Goal: Transaction & Acquisition: Purchase product/service

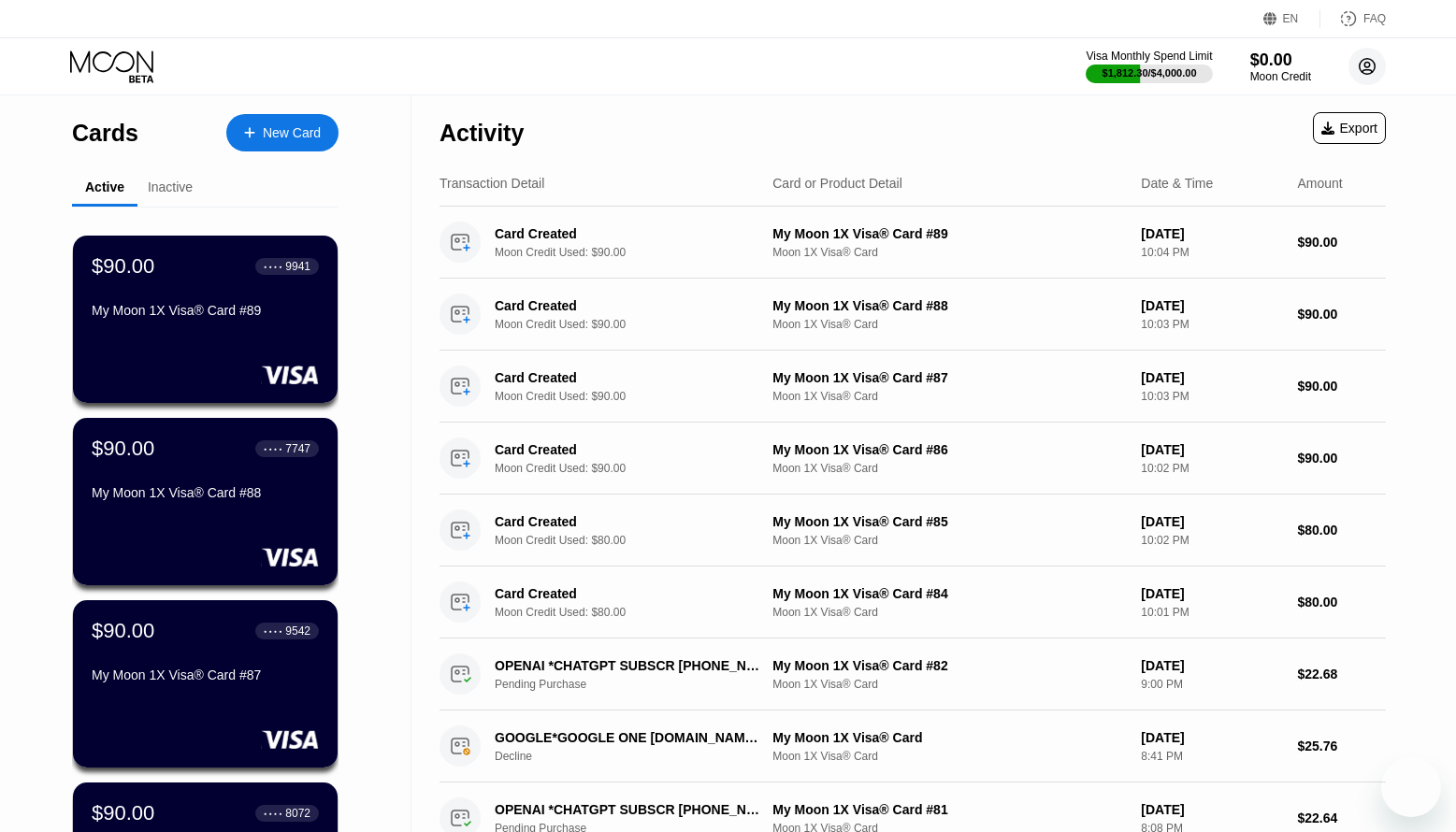
click at [1369, 81] on circle at bounding box center [1367, 66] width 38 height 38
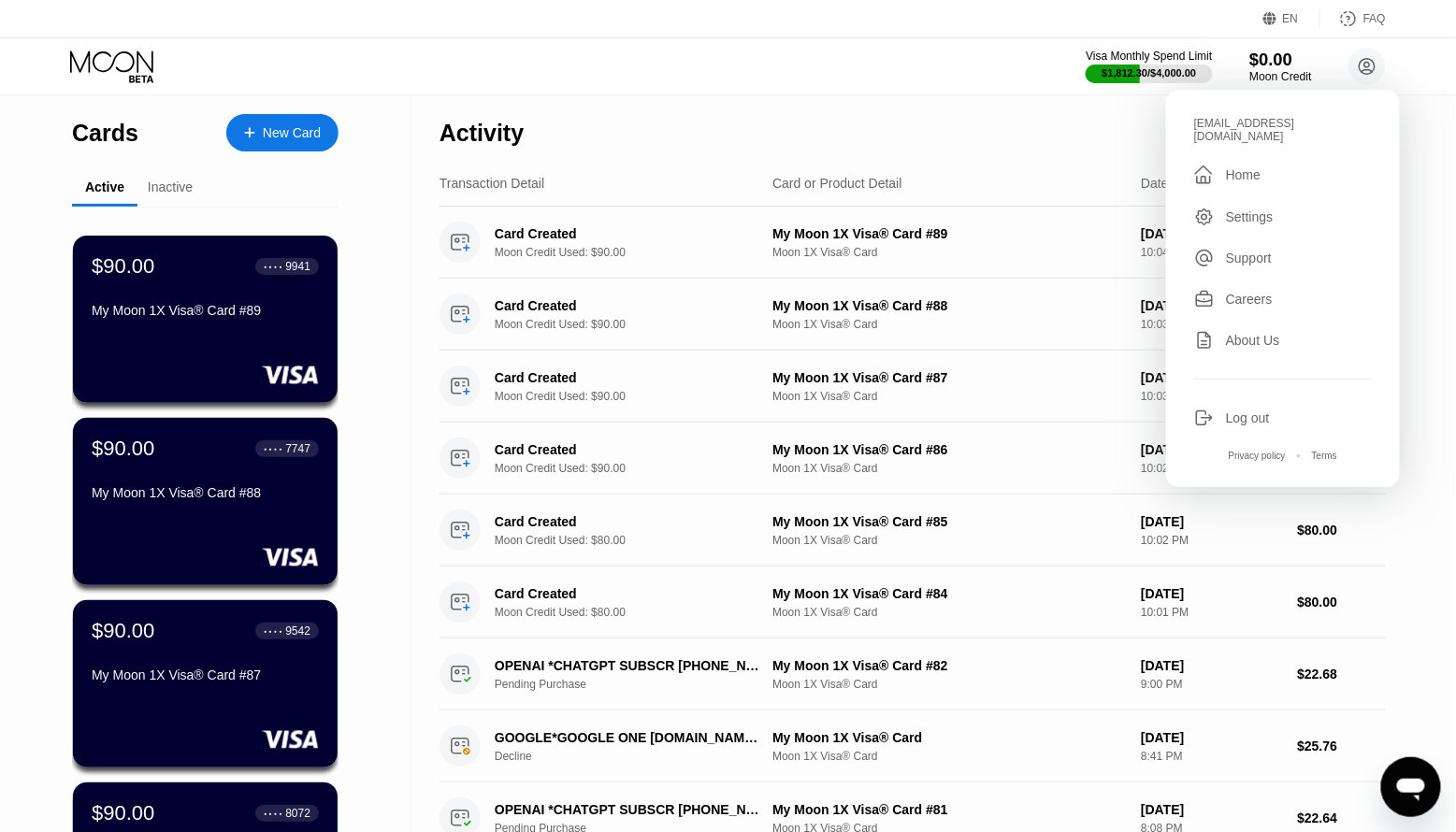
click at [1267, 76] on div "Moon Credit" at bounding box center [1280, 77] width 63 height 14
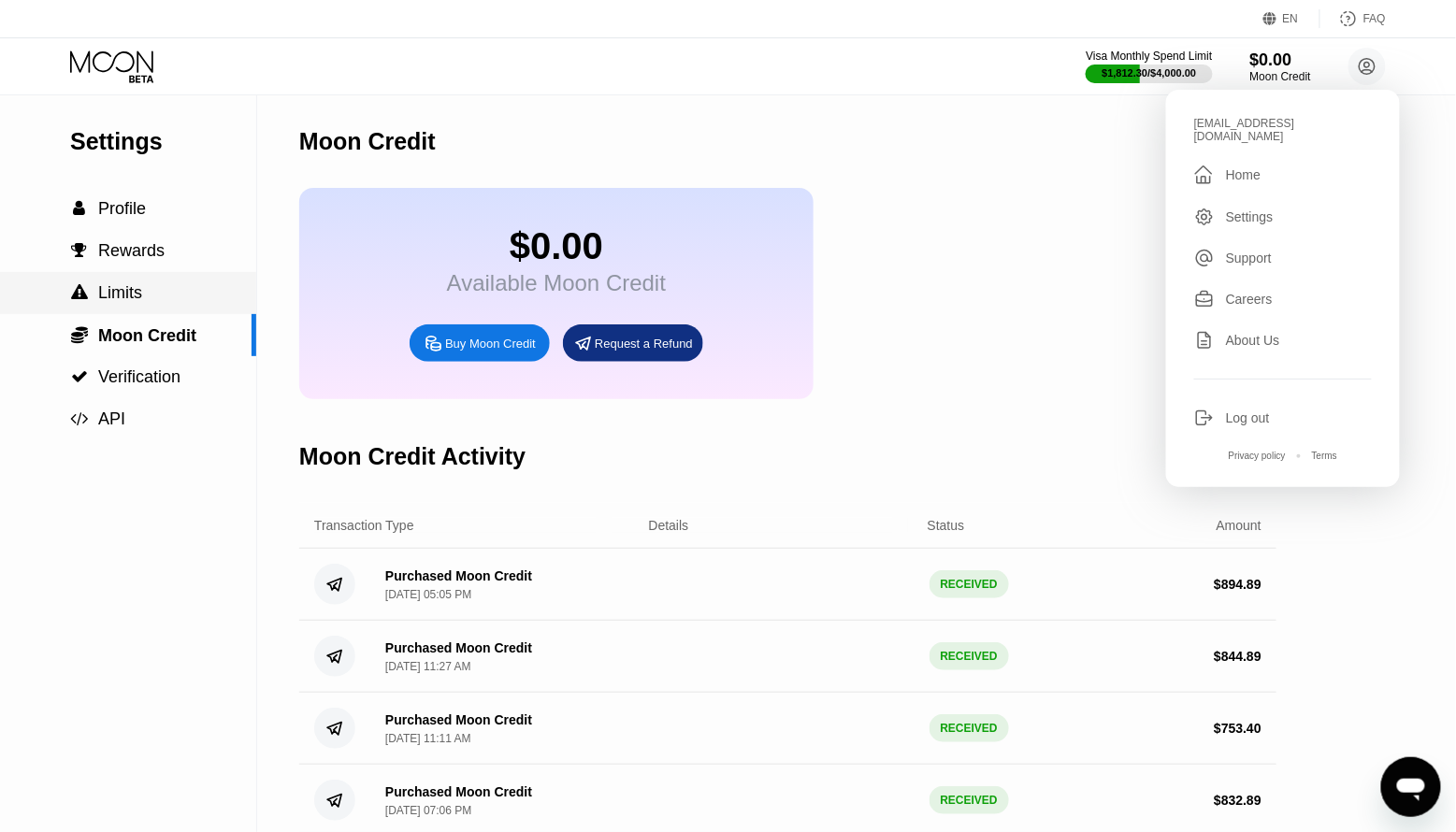
click at [113, 290] on span "Limits" at bounding box center [120, 292] width 44 height 18
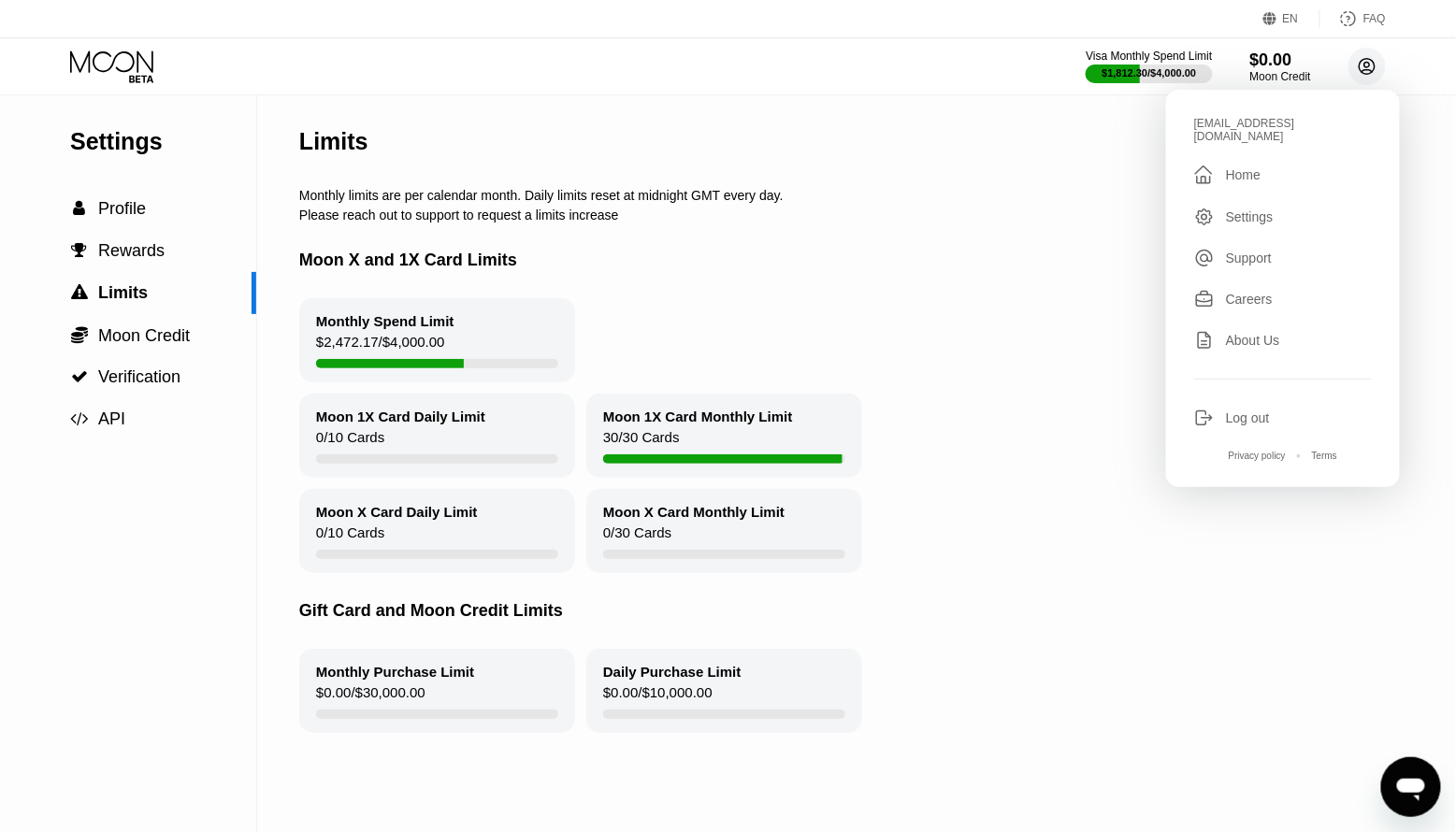
click at [1359, 71] on circle at bounding box center [1367, 66] width 38 height 38
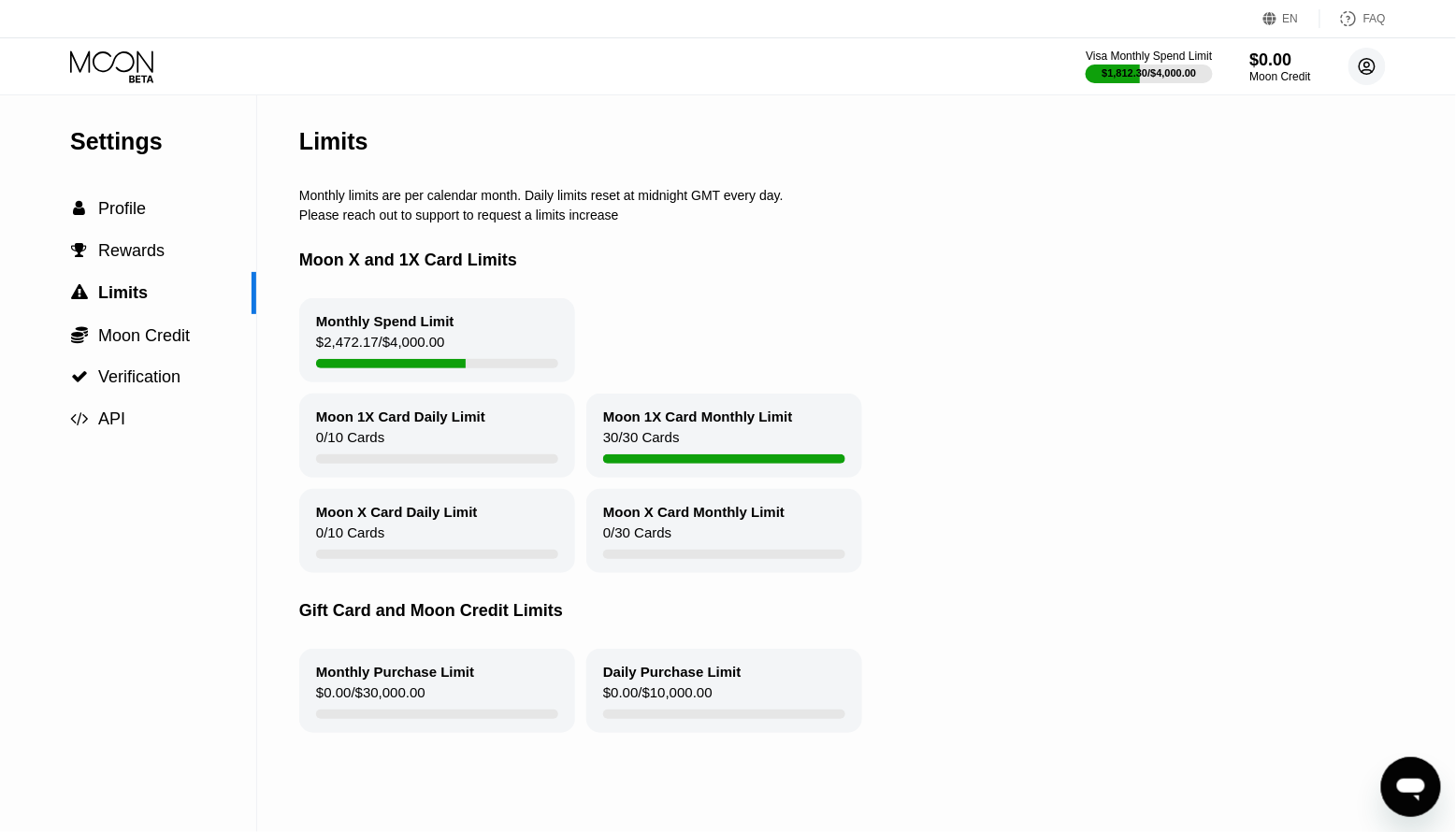
click at [1367, 72] on icon at bounding box center [1367, 67] width 15 height 15
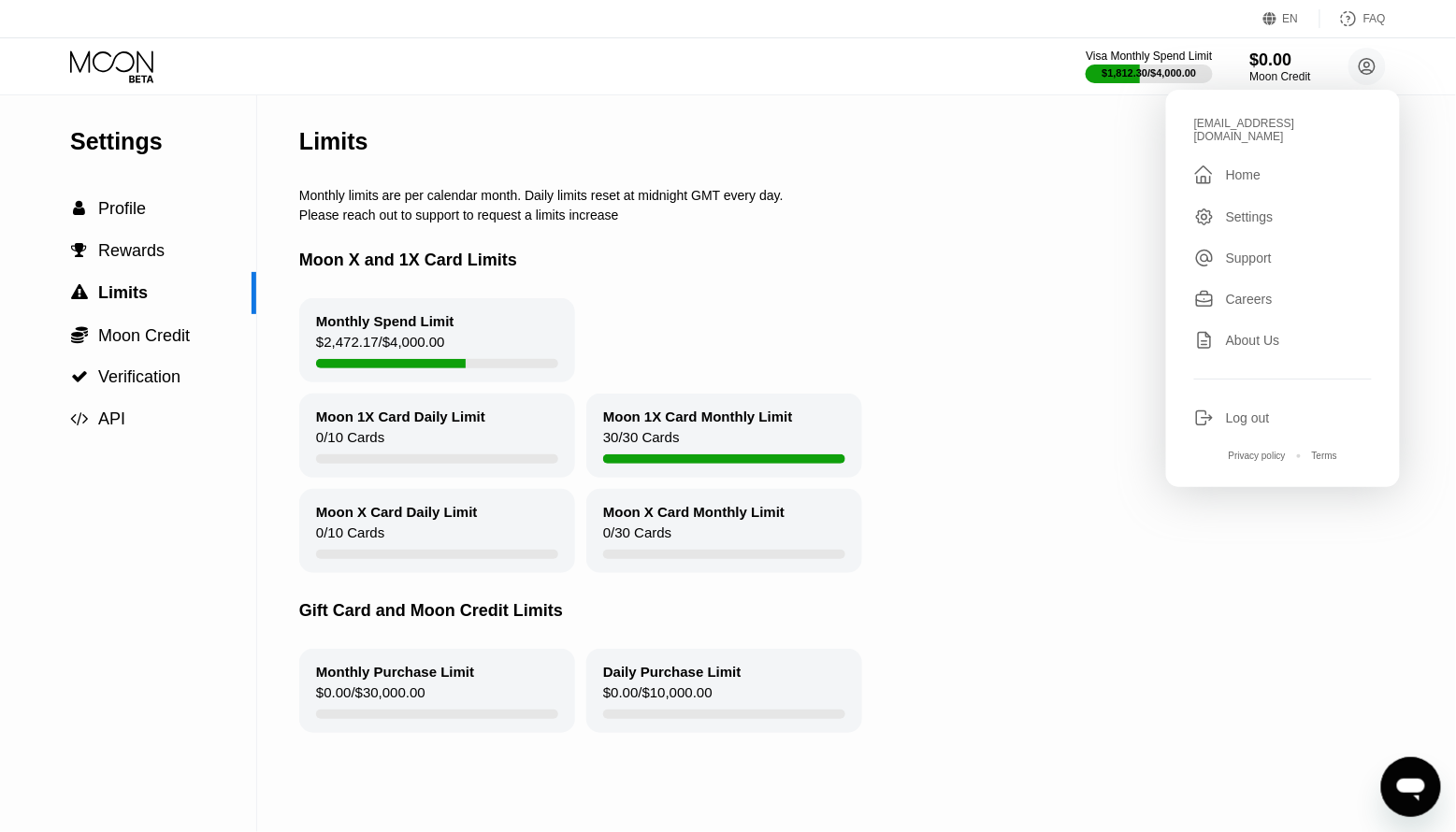
click at [1233, 411] on div "Log out" at bounding box center [1247, 417] width 44 height 14
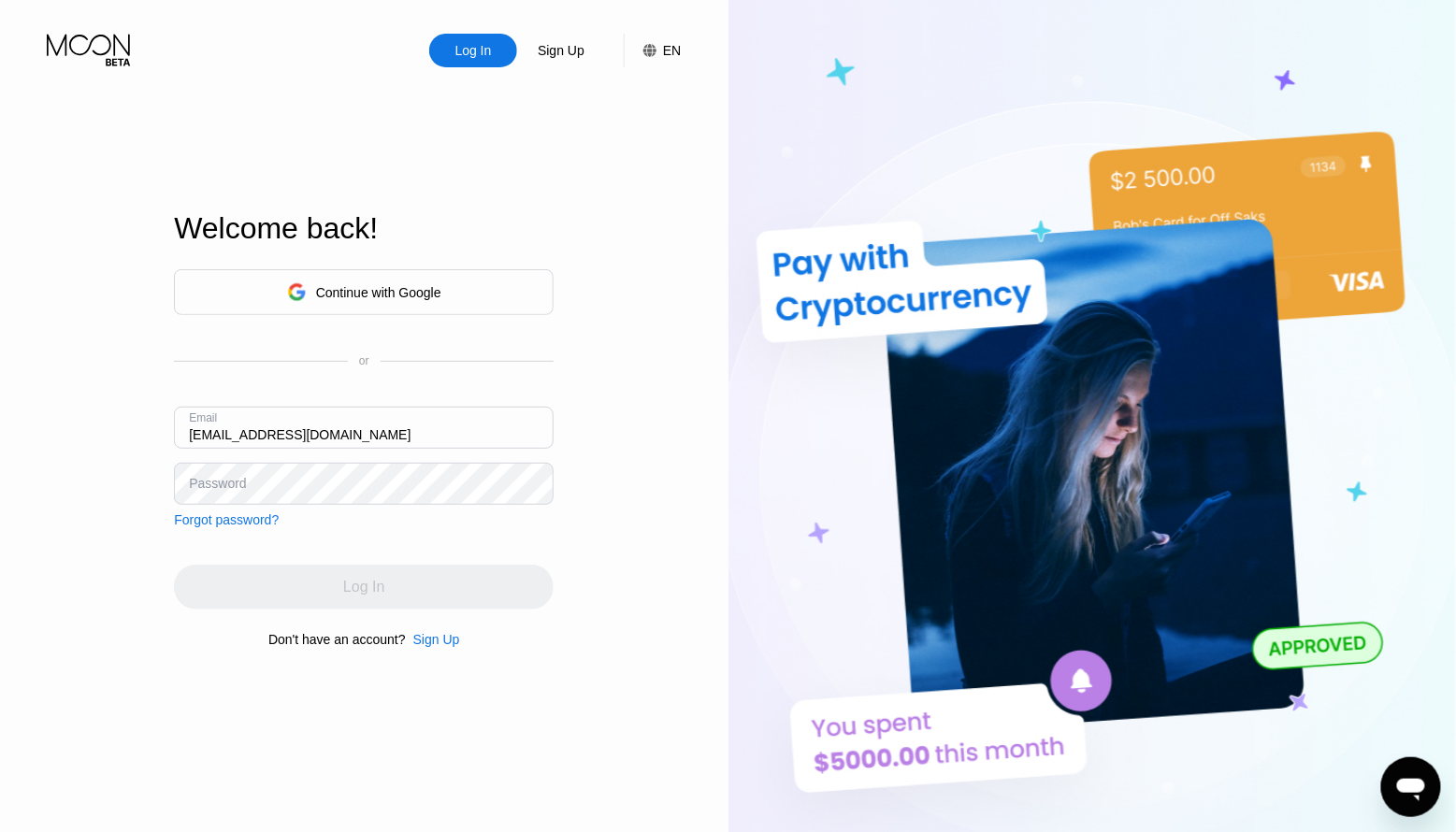
type input "[EMAIL_ADDRESS][DOMAIN_NAME]"
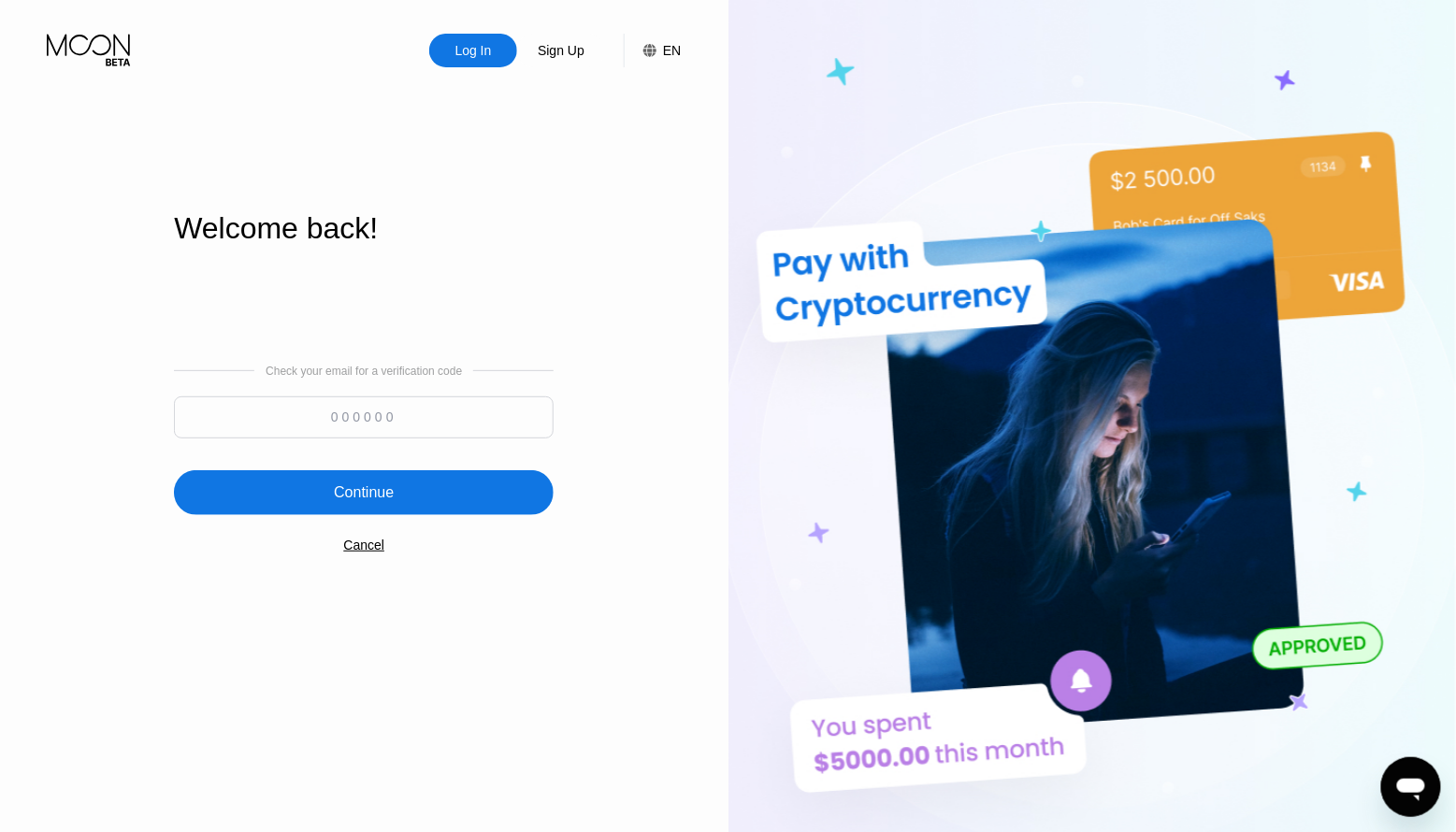
click at [378, 419] on input at bounding box center [364, 417] width 380 height 43
paste input "554361"
type input "554361"
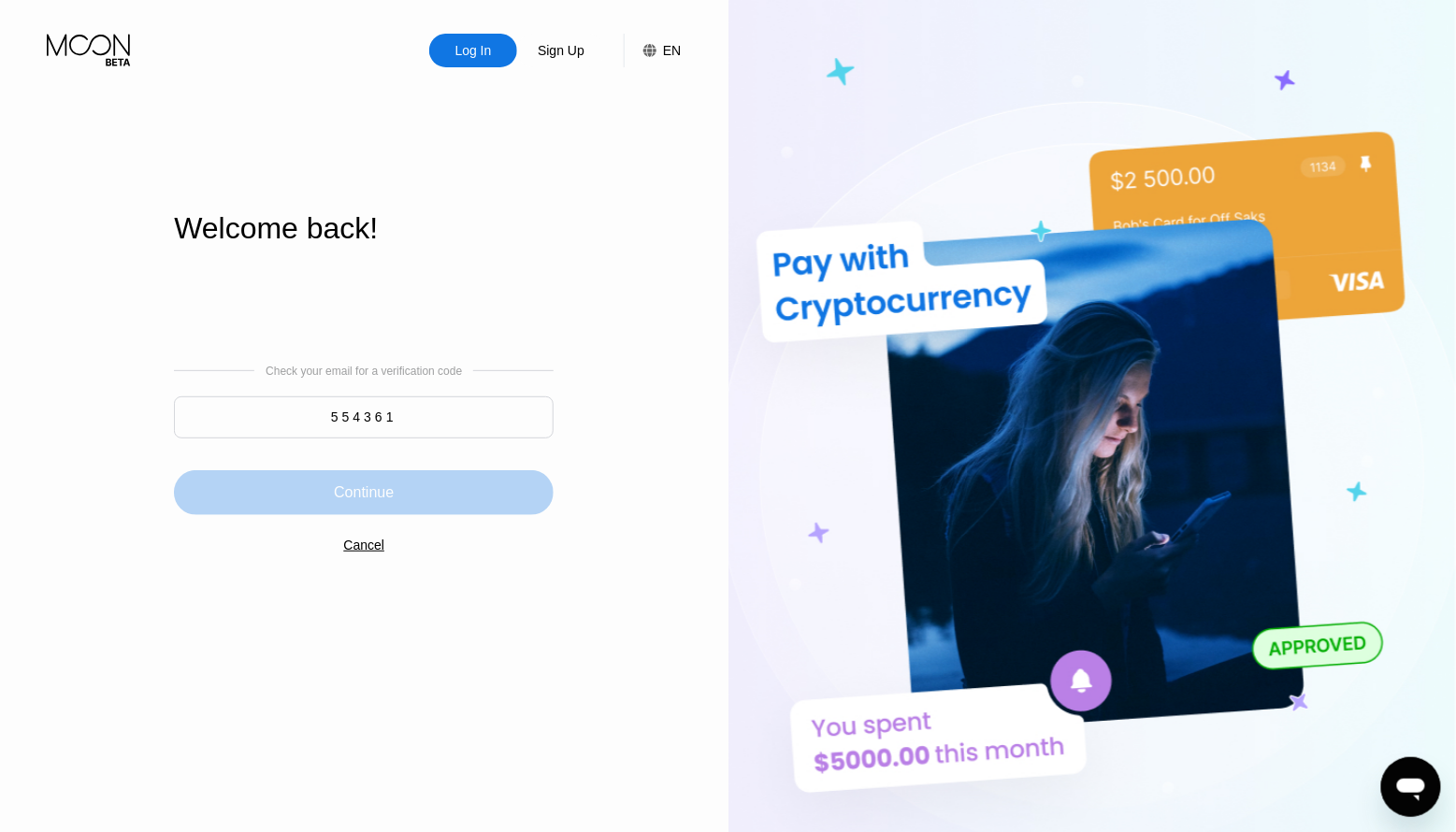
click at [391, 488] on div "Continue" at bounding box center [364, 492] width 60 height 18
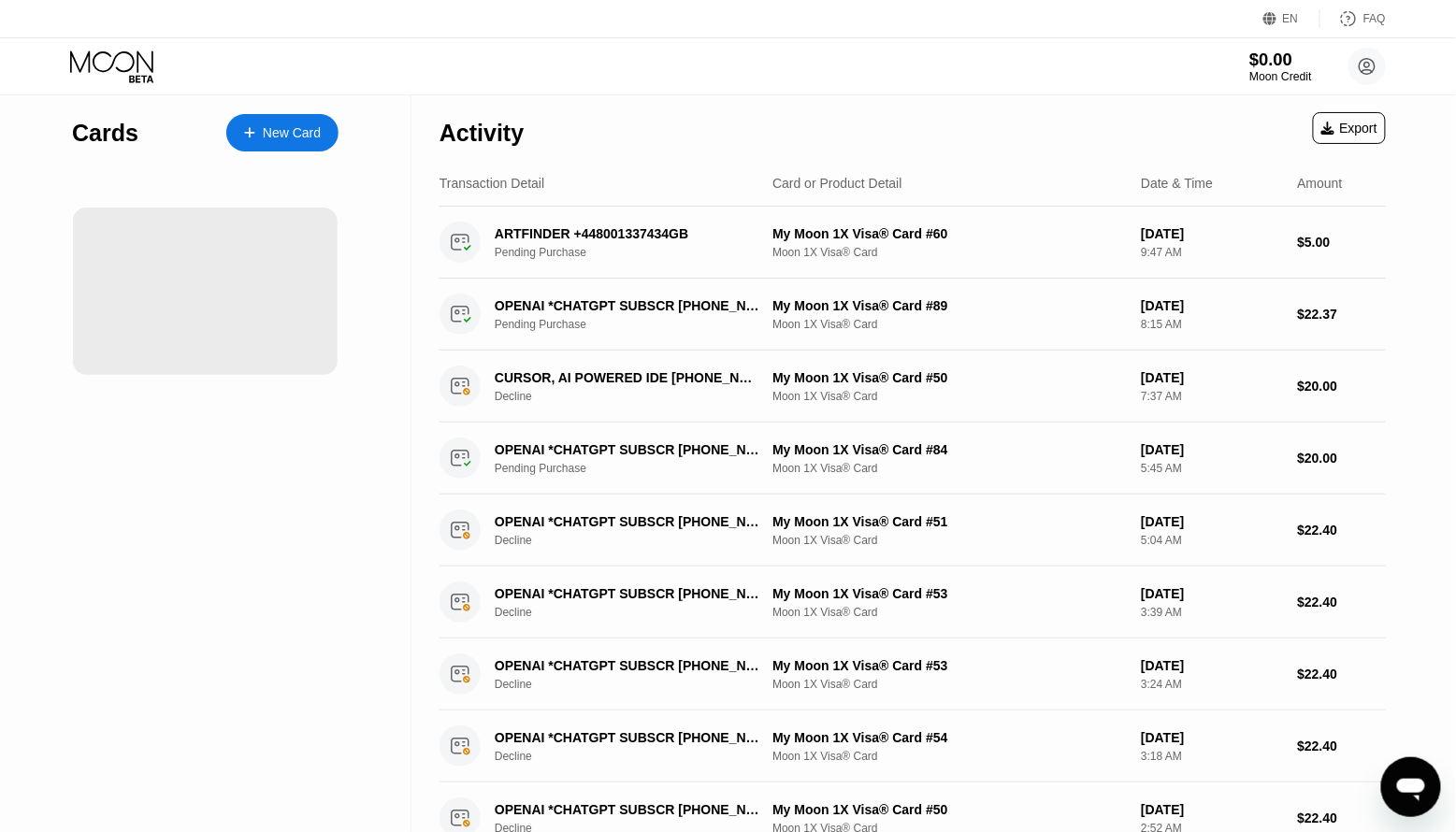
click at [1267, 73] on div "Moon Credit" at bounding box center [1280, 77] width 63 height 14
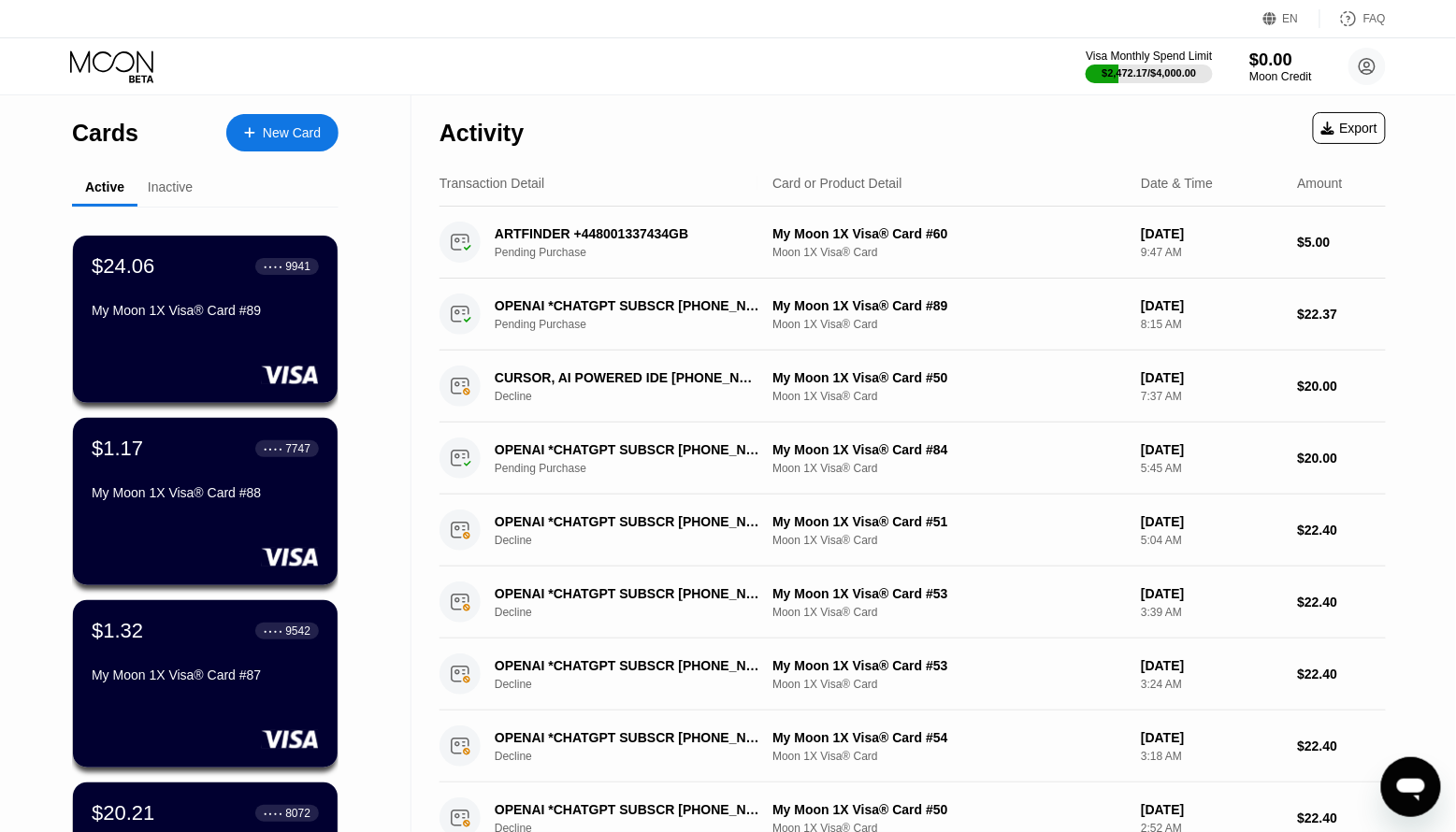
click at [1275, 66] on div "$0.00" at bounding box center [1280, 59] width 63 height 19
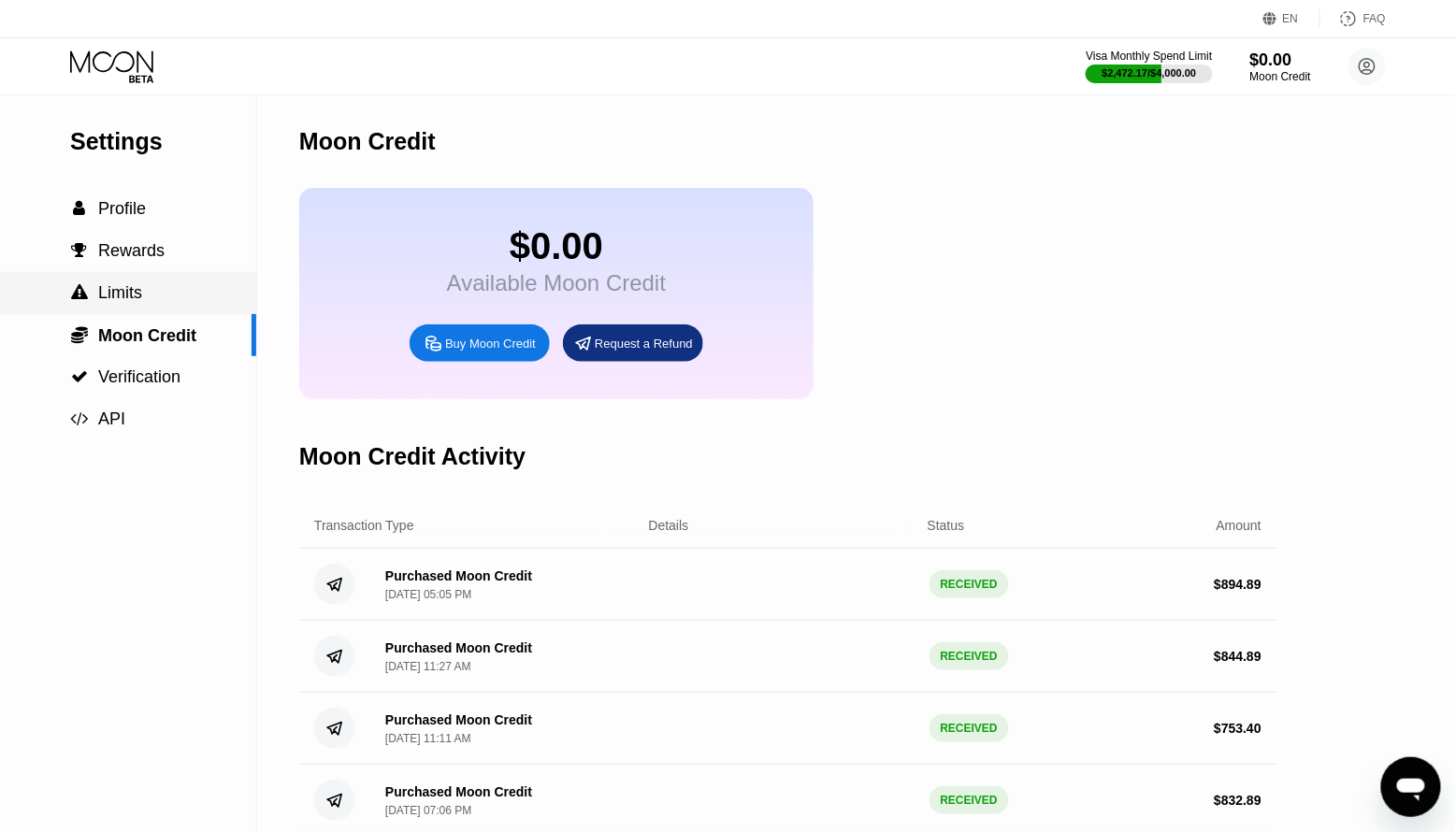
click at [153, 296] on div " Limits" at bounding box center [128, 293] width 256 height 19
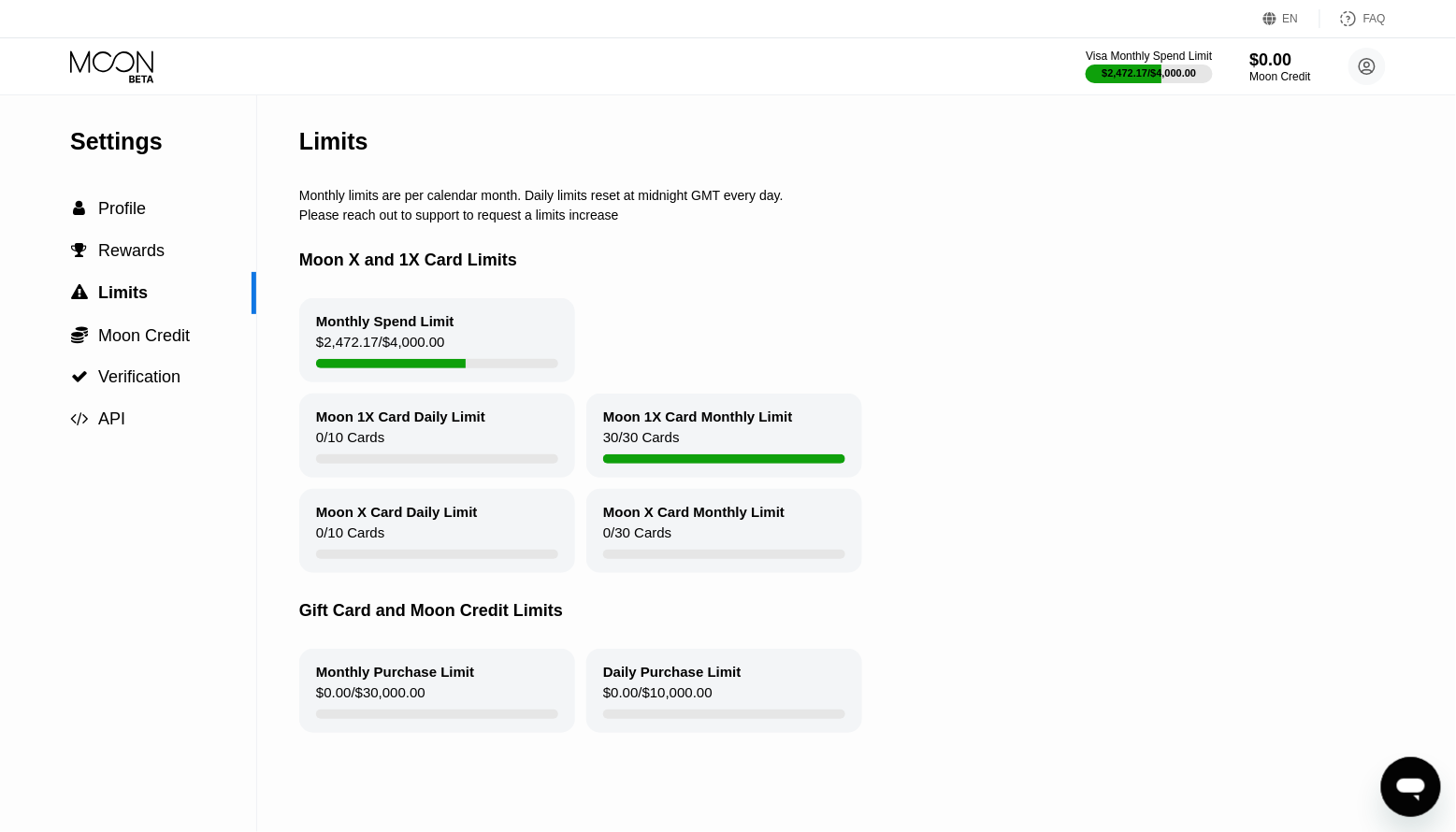
click at [1344, 65] on div "Visa Monthly Spend Limit $2,472.17 / $4,000.00 $0.00 Moon Credit v-23.06@inbox.…" at bounding box center [1236, 66] width 301 height 38
click at [1364, 70] on circle at bounding box center [1367, 66] width 38 height 38
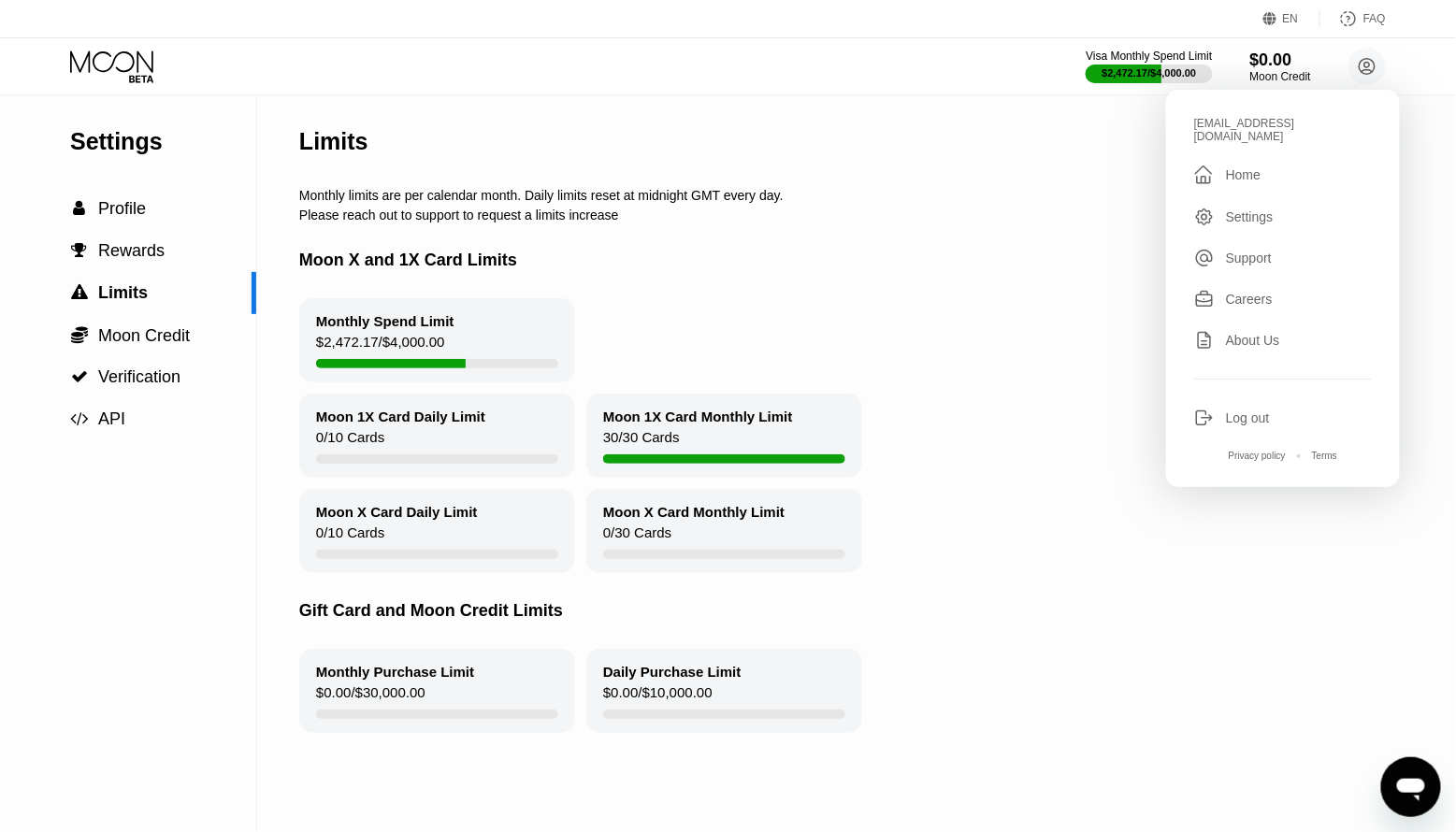
click at [1216, 408] on div "Log out" at bounding box center [1283, 417] width 178 height 20
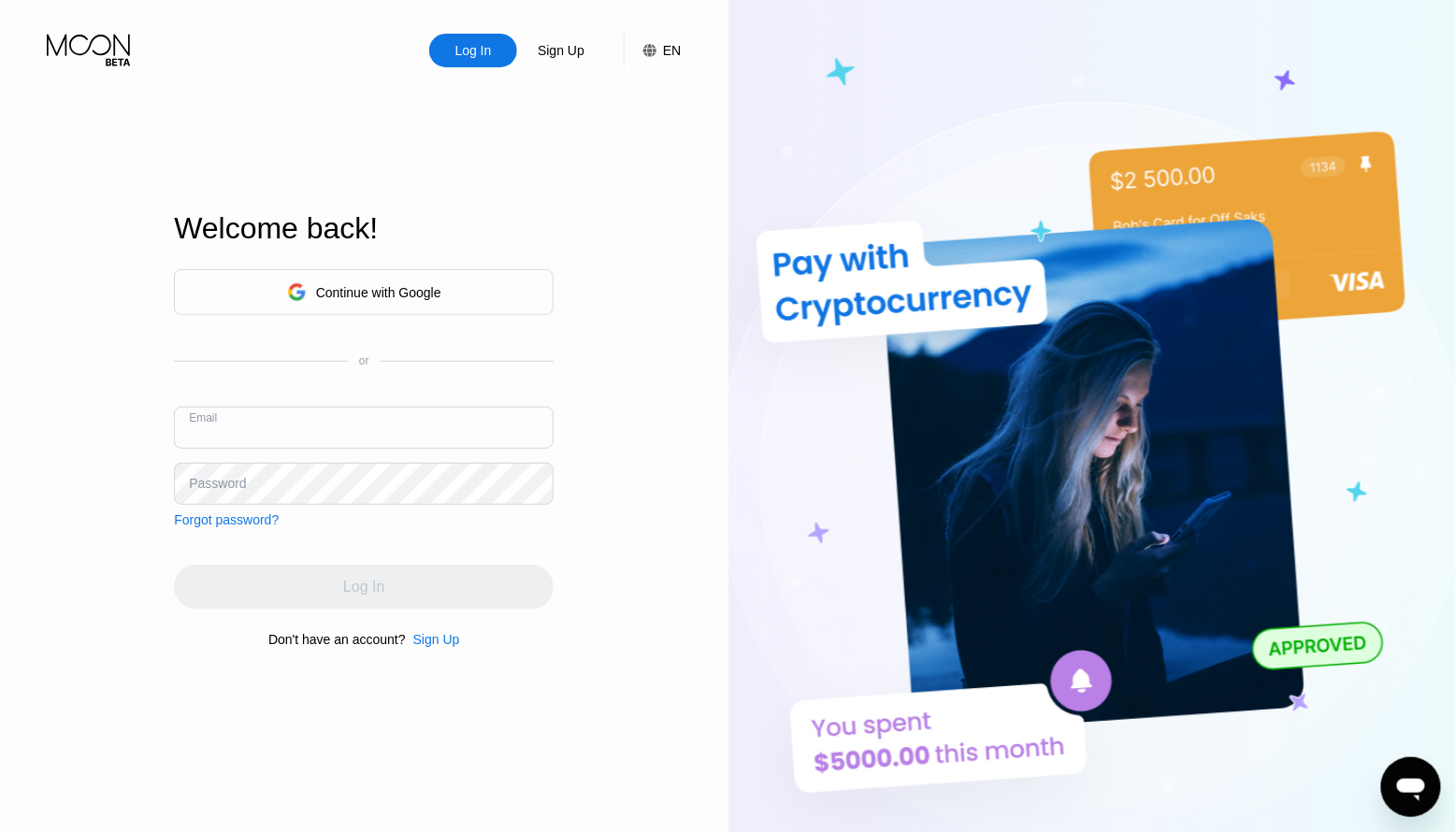
type input "kotik5735@inbox.lv"
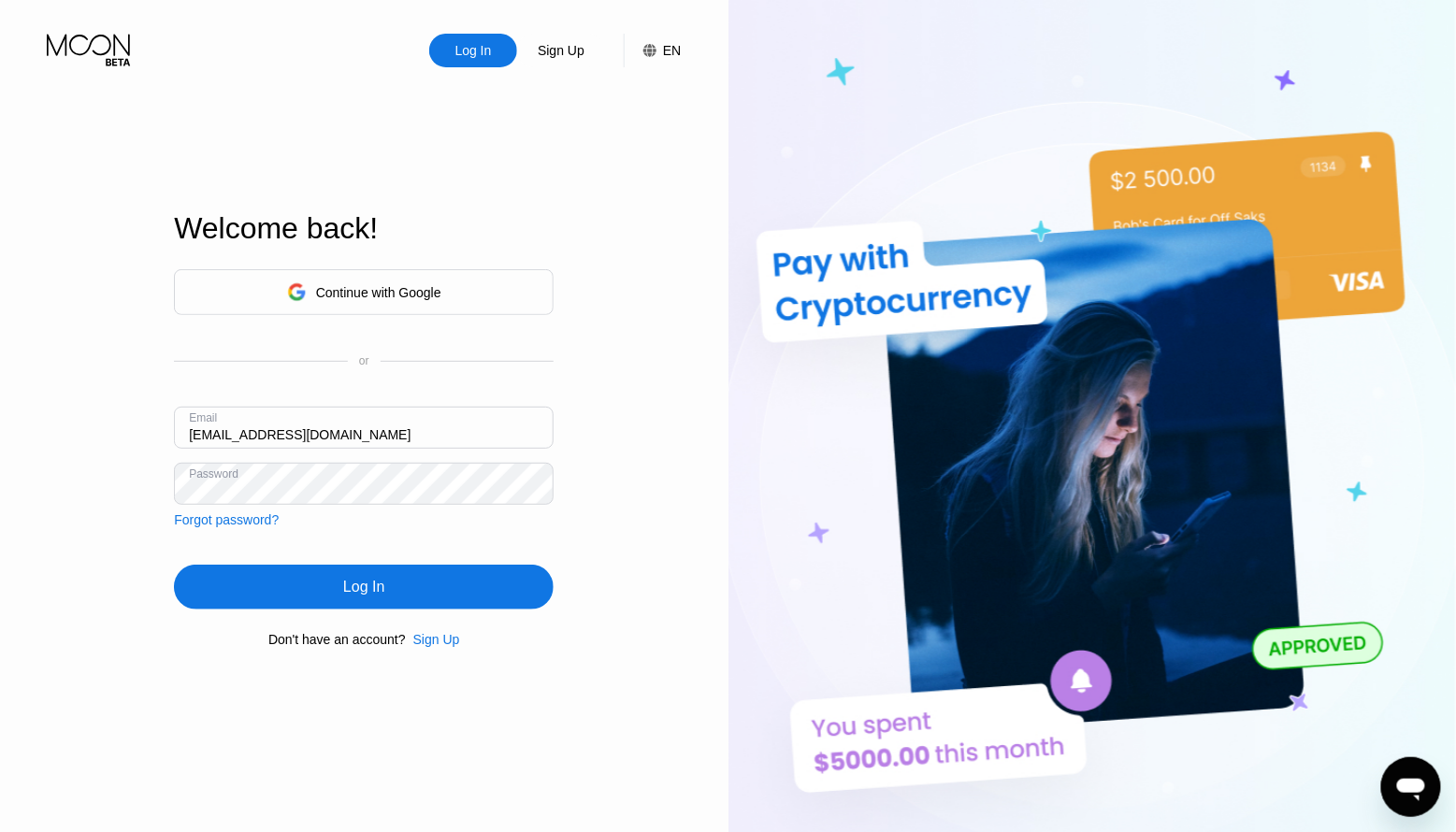
click at [252, 425] on input "kotik5735@inbox.lv" at bounding box center [364, 428] width 380 height 43
click at [329, 595] on div "Log In" at bounding box center [364, 587] width 380 height 44
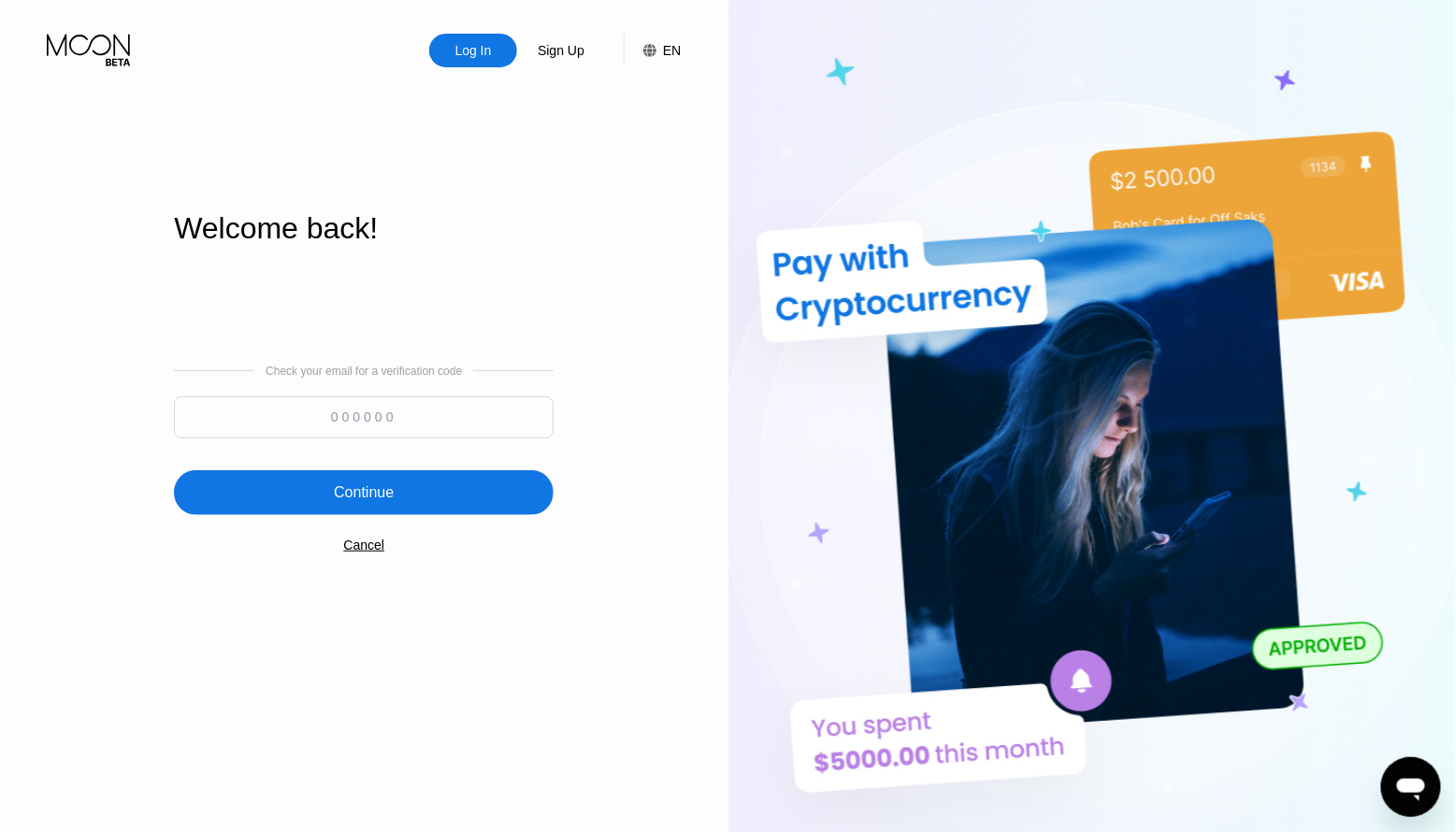
click at [439, 404] on input at bounding box center [364, 417] width 380 height 43
paste input "158888"
type input "158888"
click at [415, 502] on div "Continue" at bounding box center [364, 493] width 380 height 44
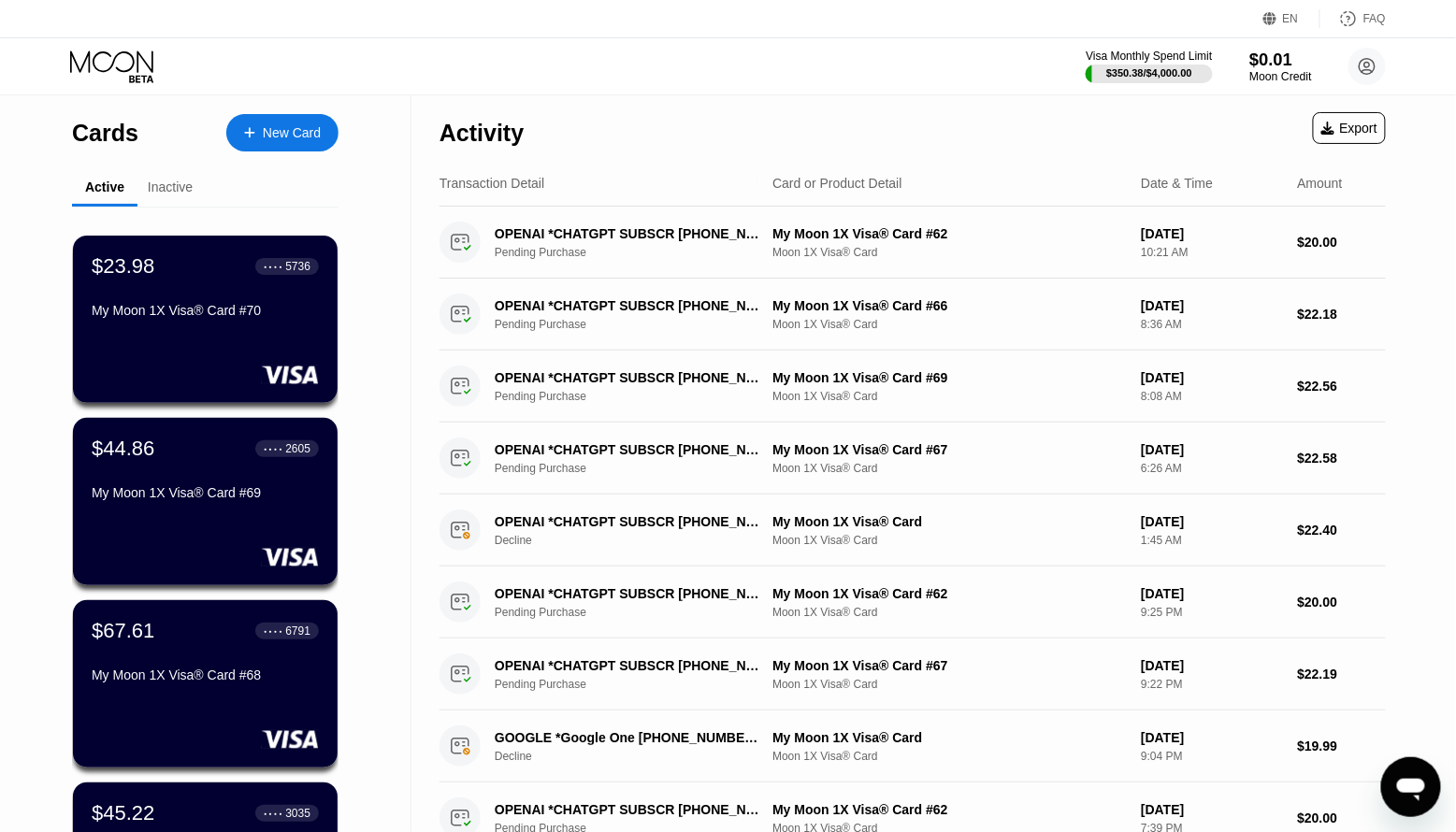
click at [1263, 54] on div "$0.01" at bounding box center [1280, 59] width 63 height 19
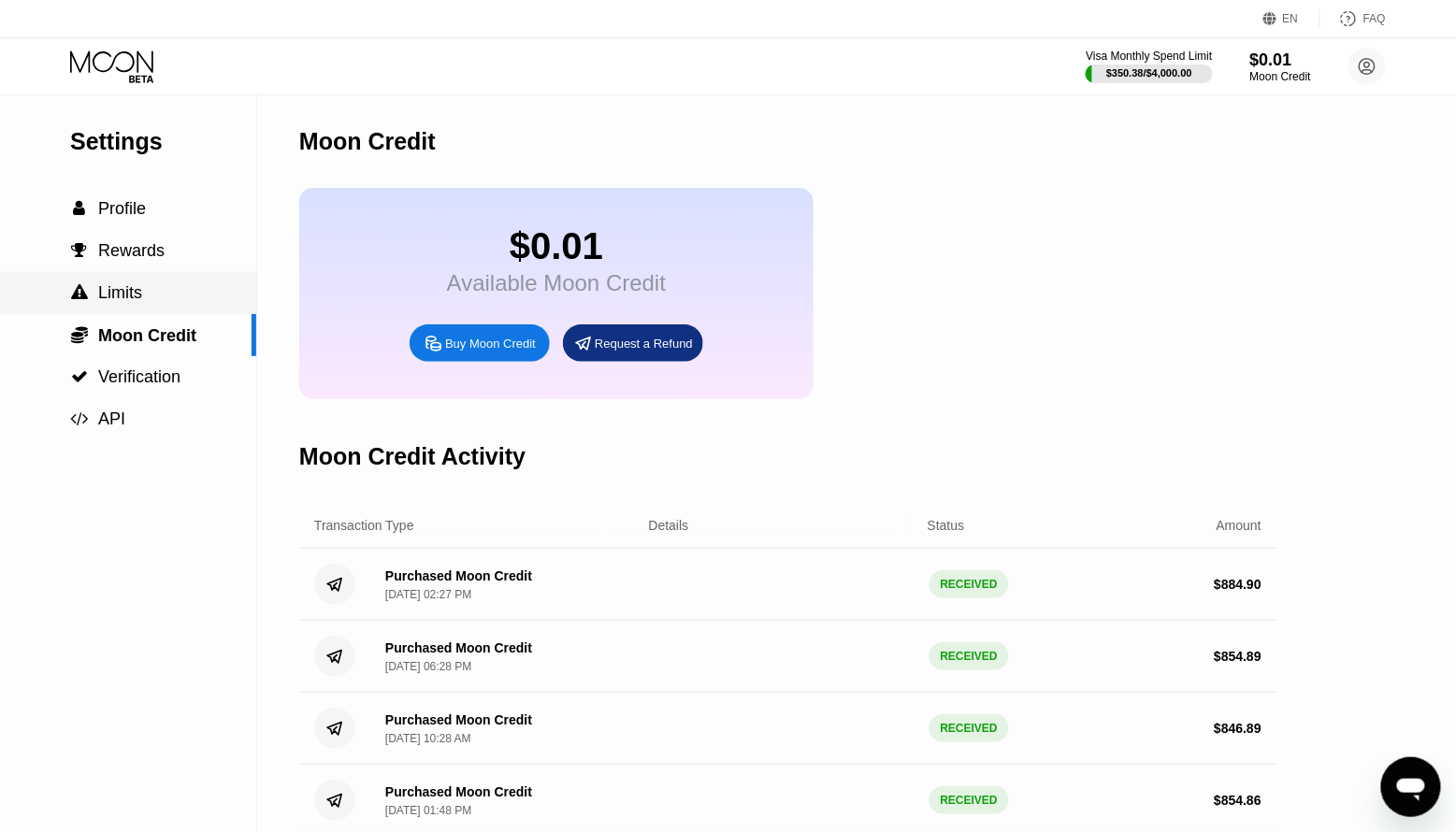
click at [130, 301] on span "Limits" at bounding box center [120, 292] width 44 height 18
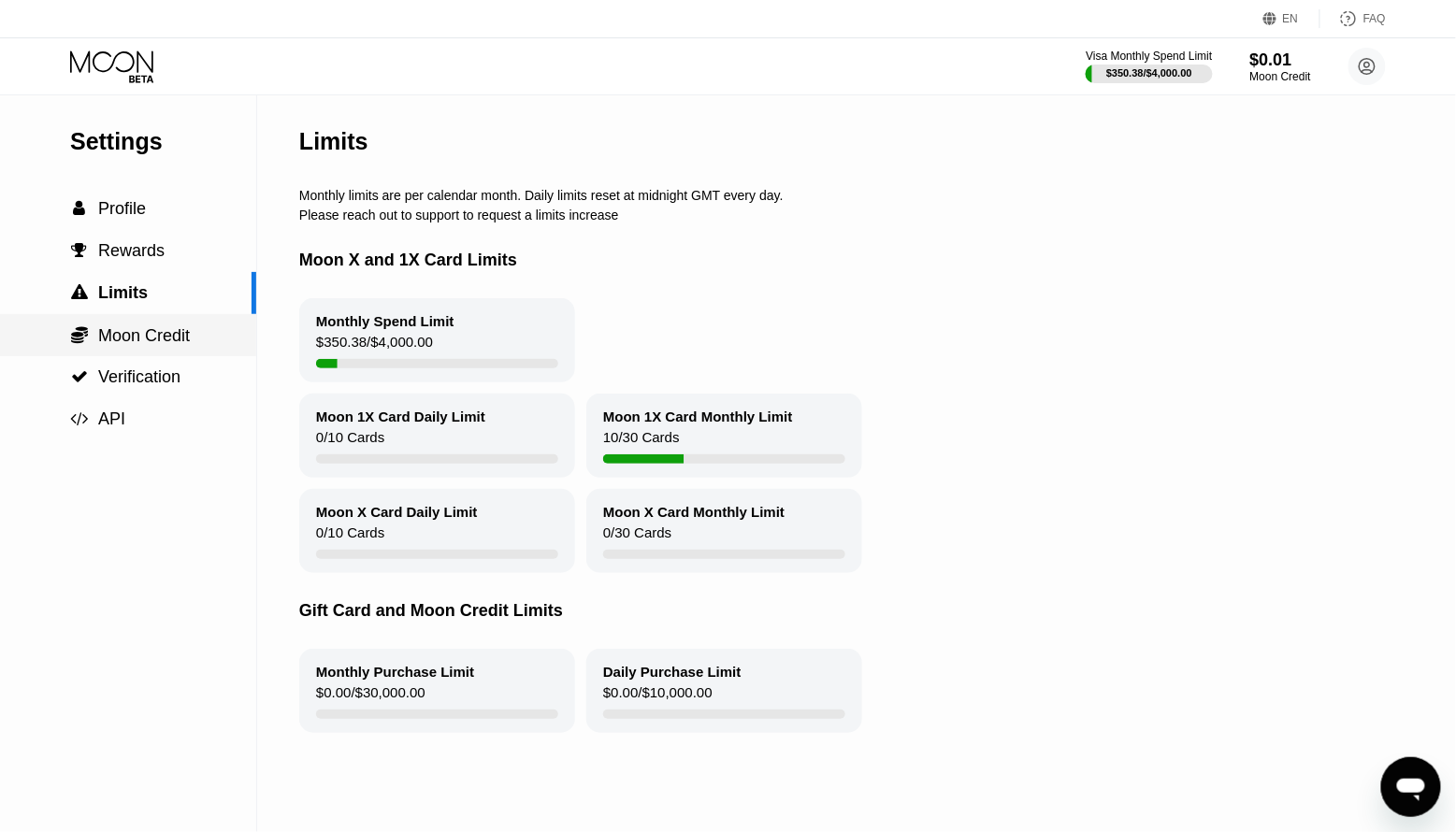
click at [203, 343] on div " Moon Credit" at bounding box center [128, 335] width 256 height 20
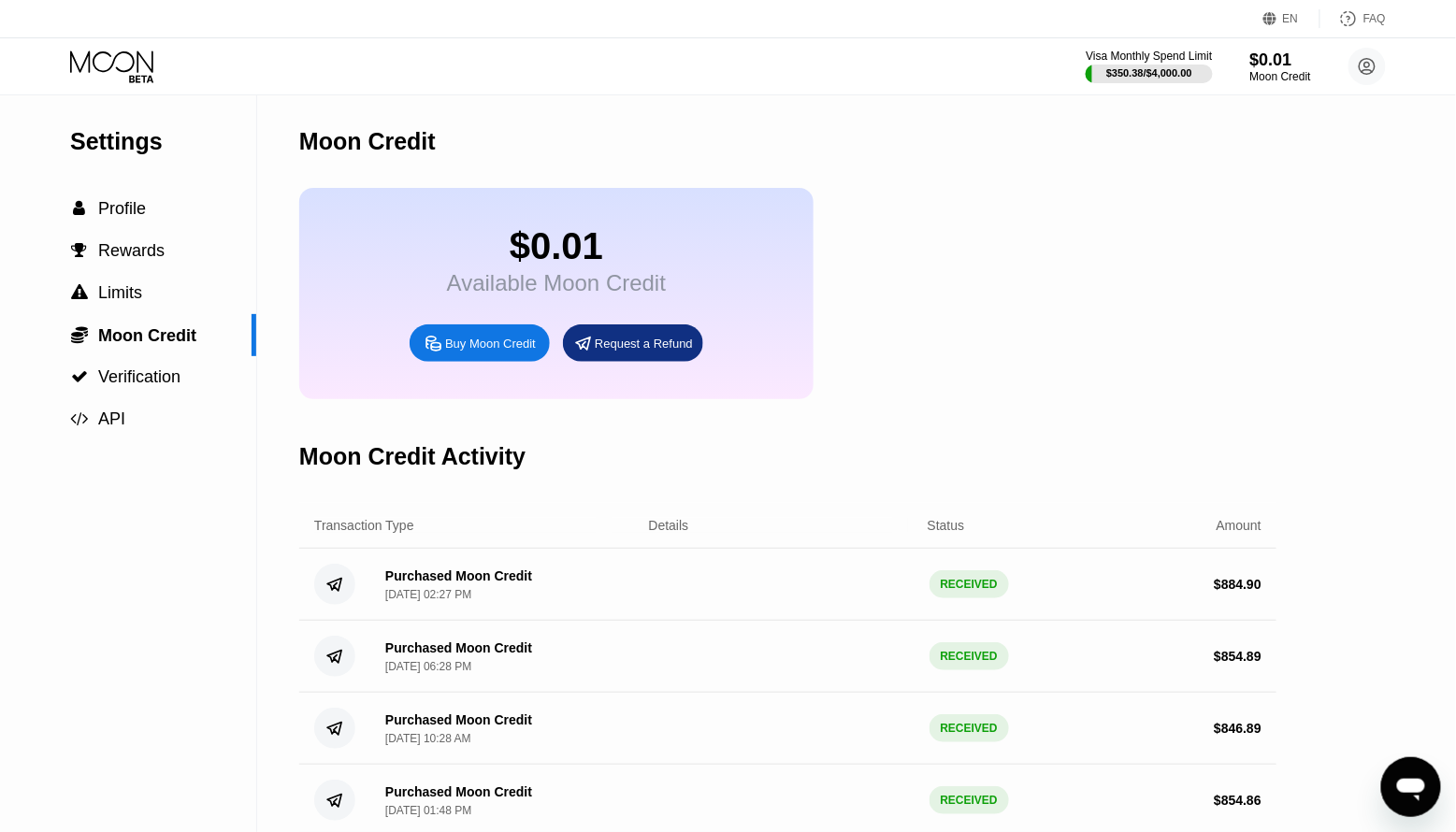
click at [490, 346] on div "Buy Moon Credit" at bounding box center [490, 343] width 91 height 15
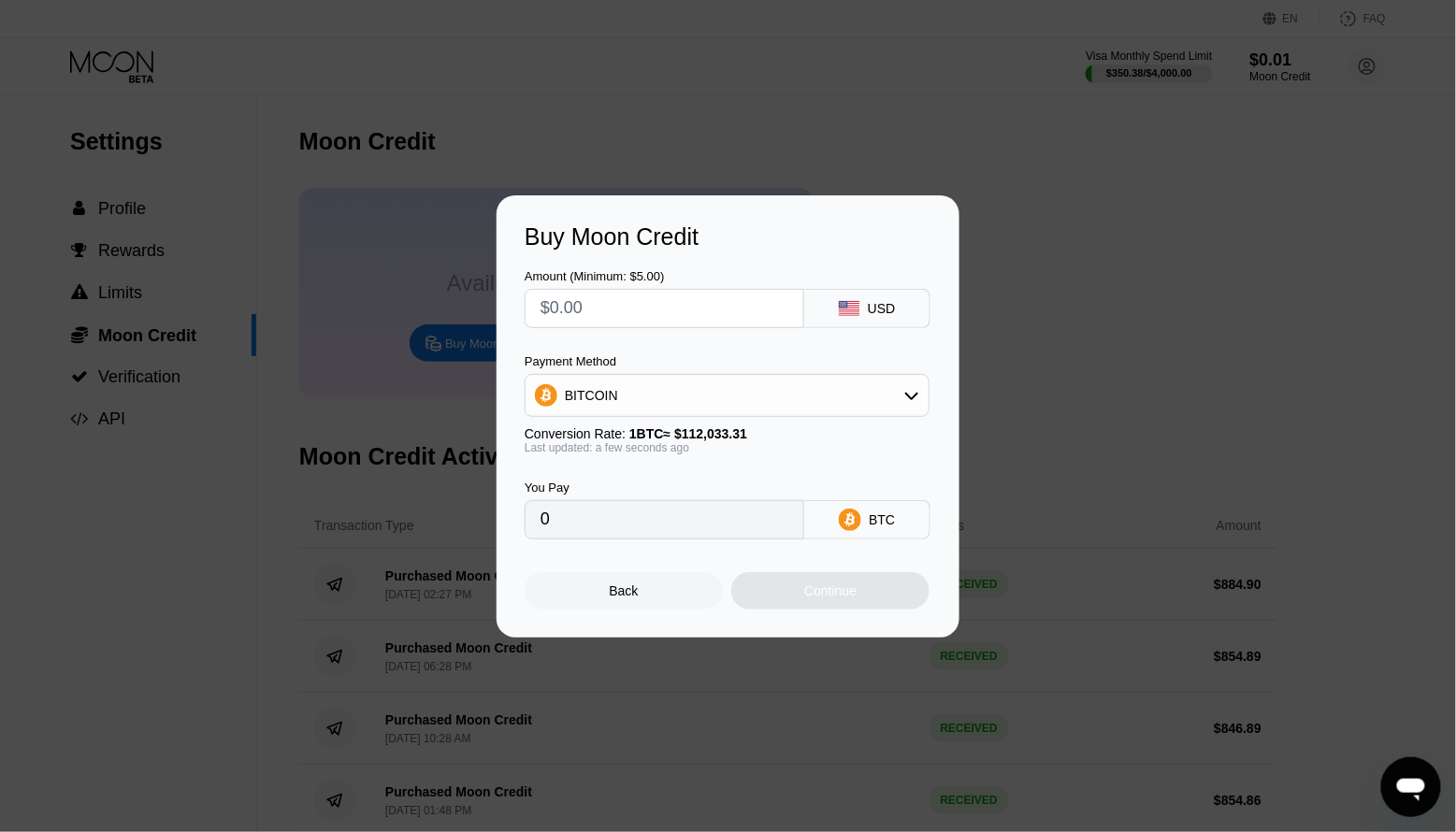
click at [589, 309] on input "text" at bounding box center [664, 308] width 248 height 38
type input "$8"
type input "0.00007141"
type input "$86"
type input "0.00076763"
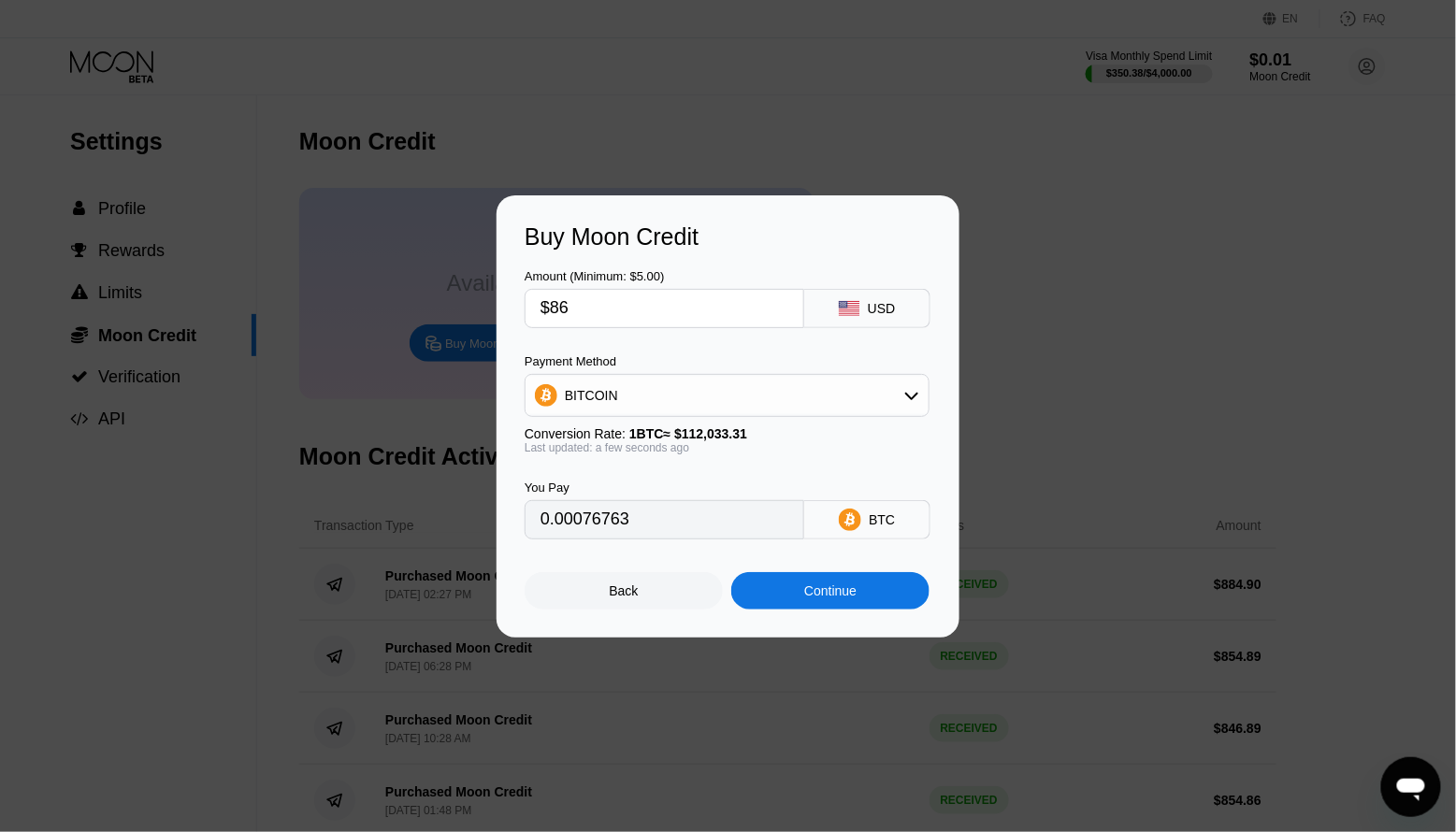
type input "$864"
type input "0.00771200"
type input "$864.8"
type input "0.00771914"
type input "$864.88"
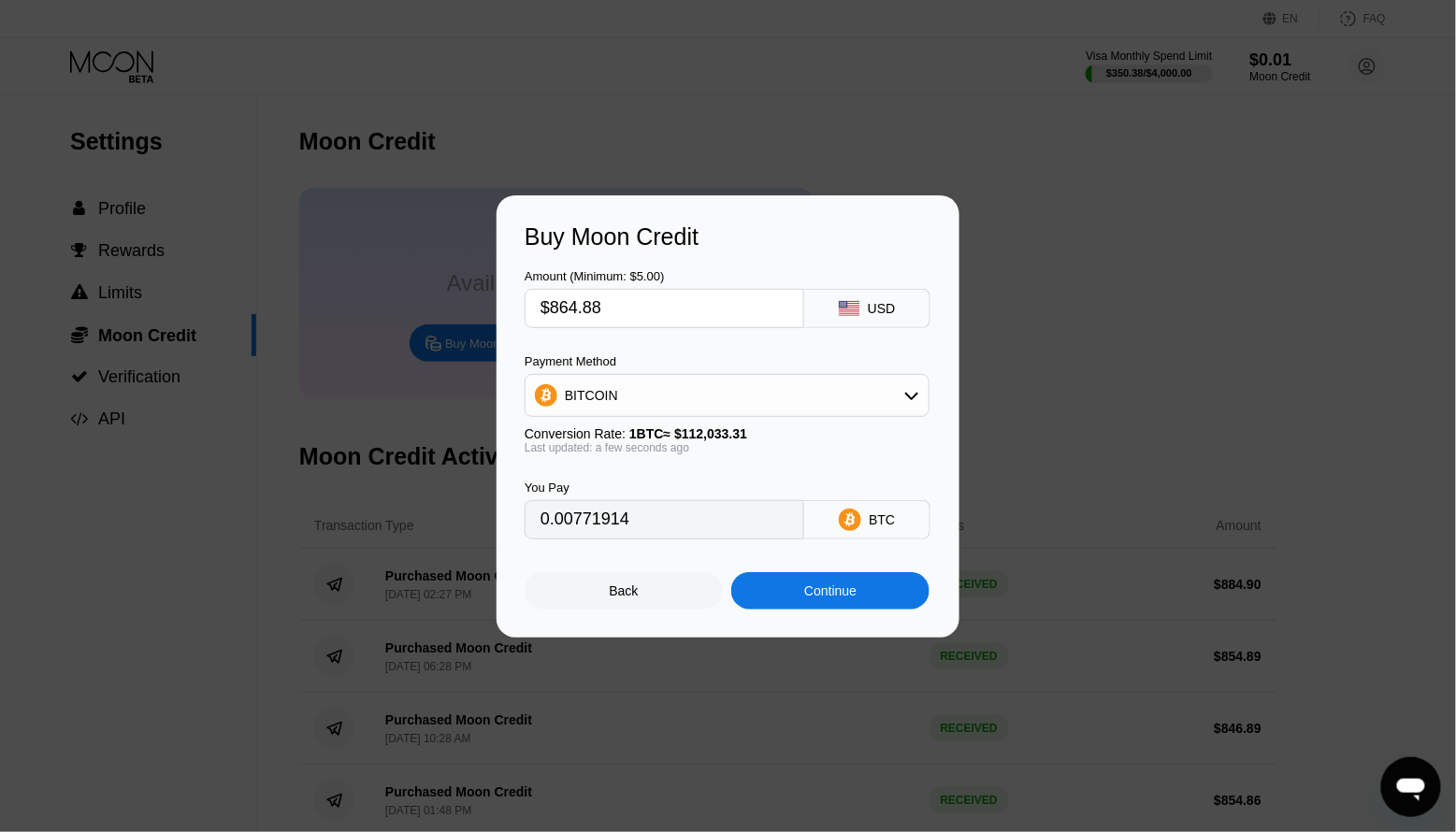
type input "0.00771985"
type input "$864.88"
click at [638, 388] on div "BITCOIN" at bounding box center [727, 395] width 403 height 38
click at [619, 475] on div "USDT on TRON" at bounding box center [726, 488] width 393 height 38
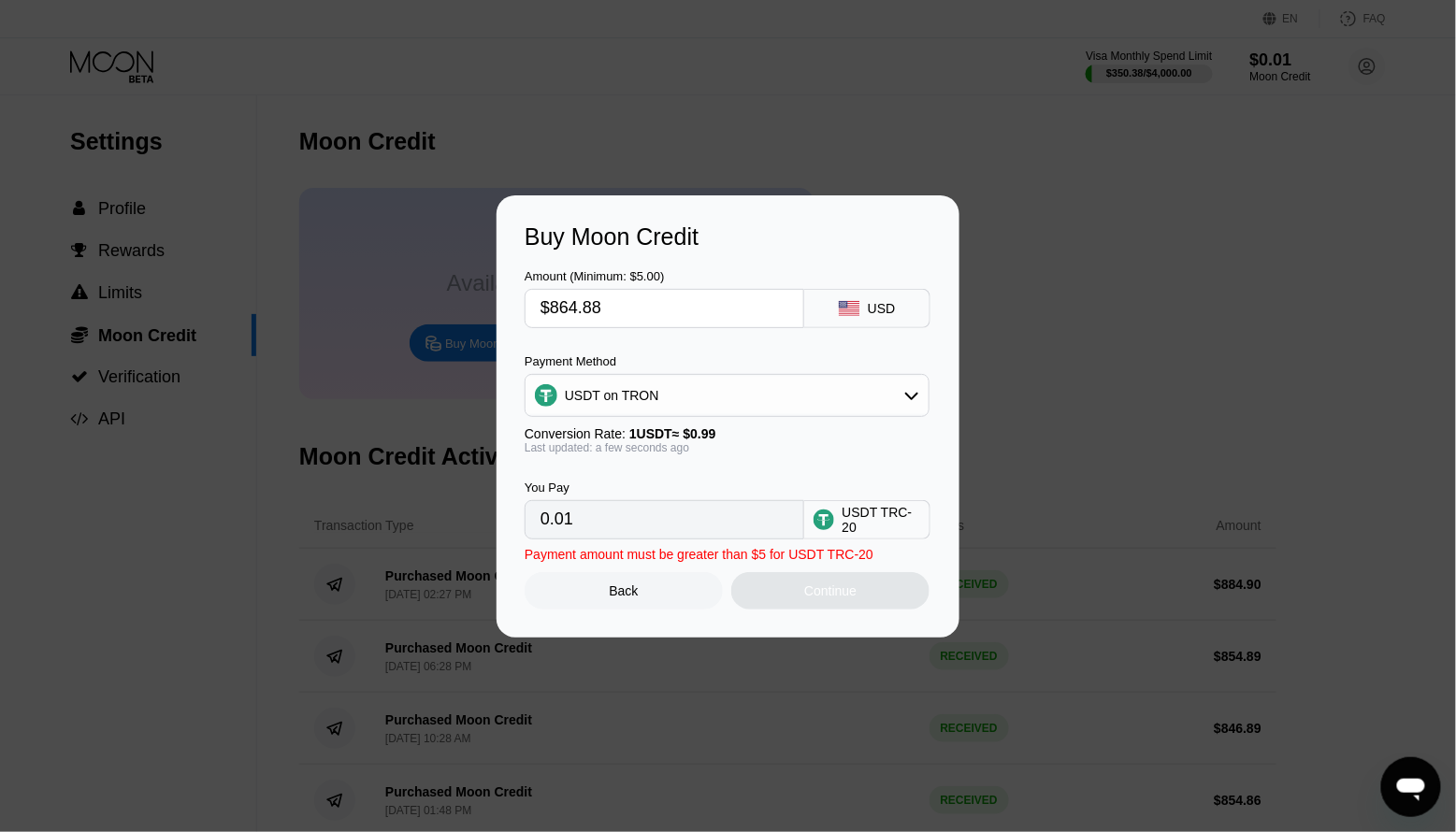
type input "873.62"
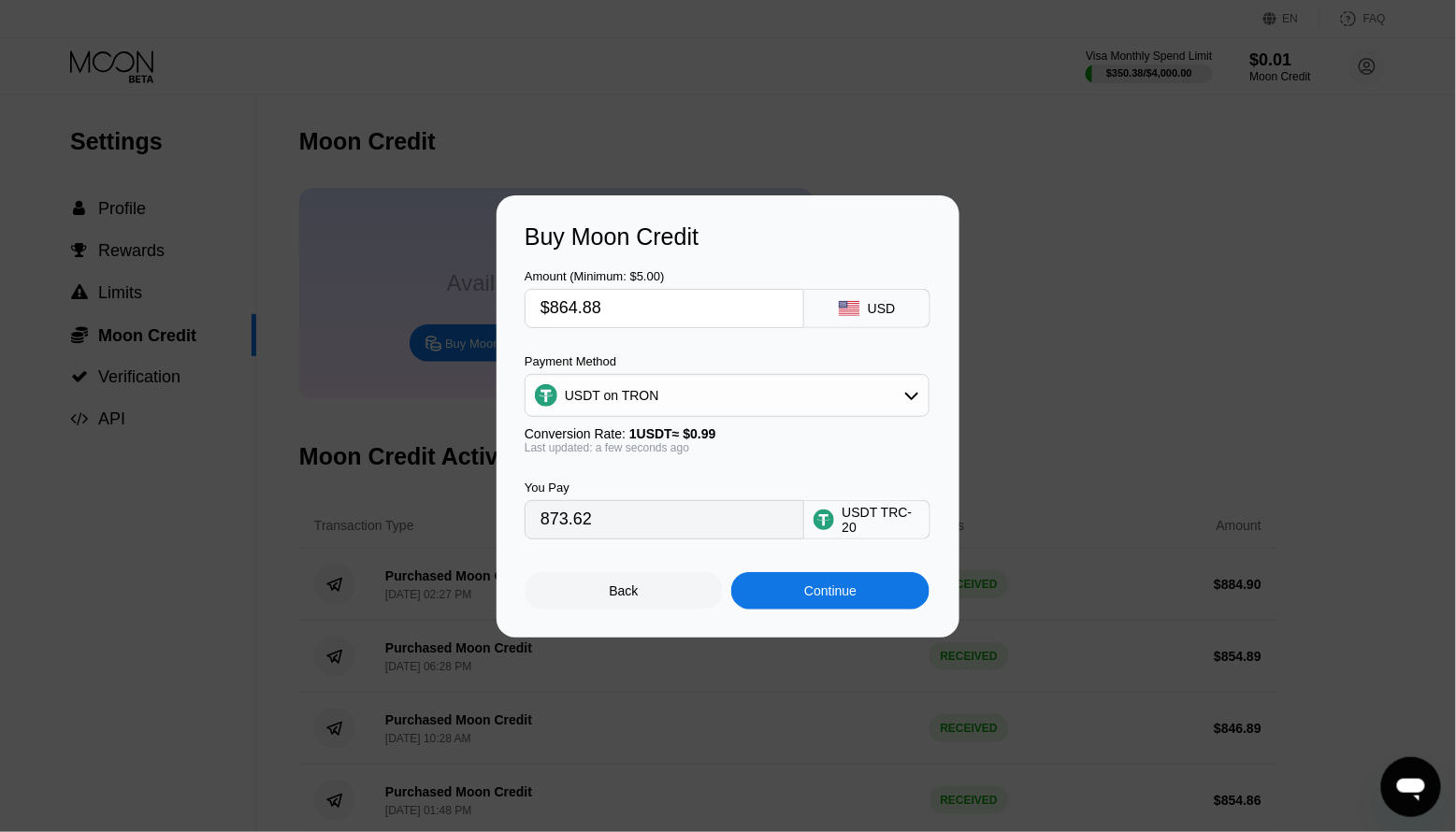
click at [795, 589] on div "Continue" at bounding box center [830, 590] width 198 height 38
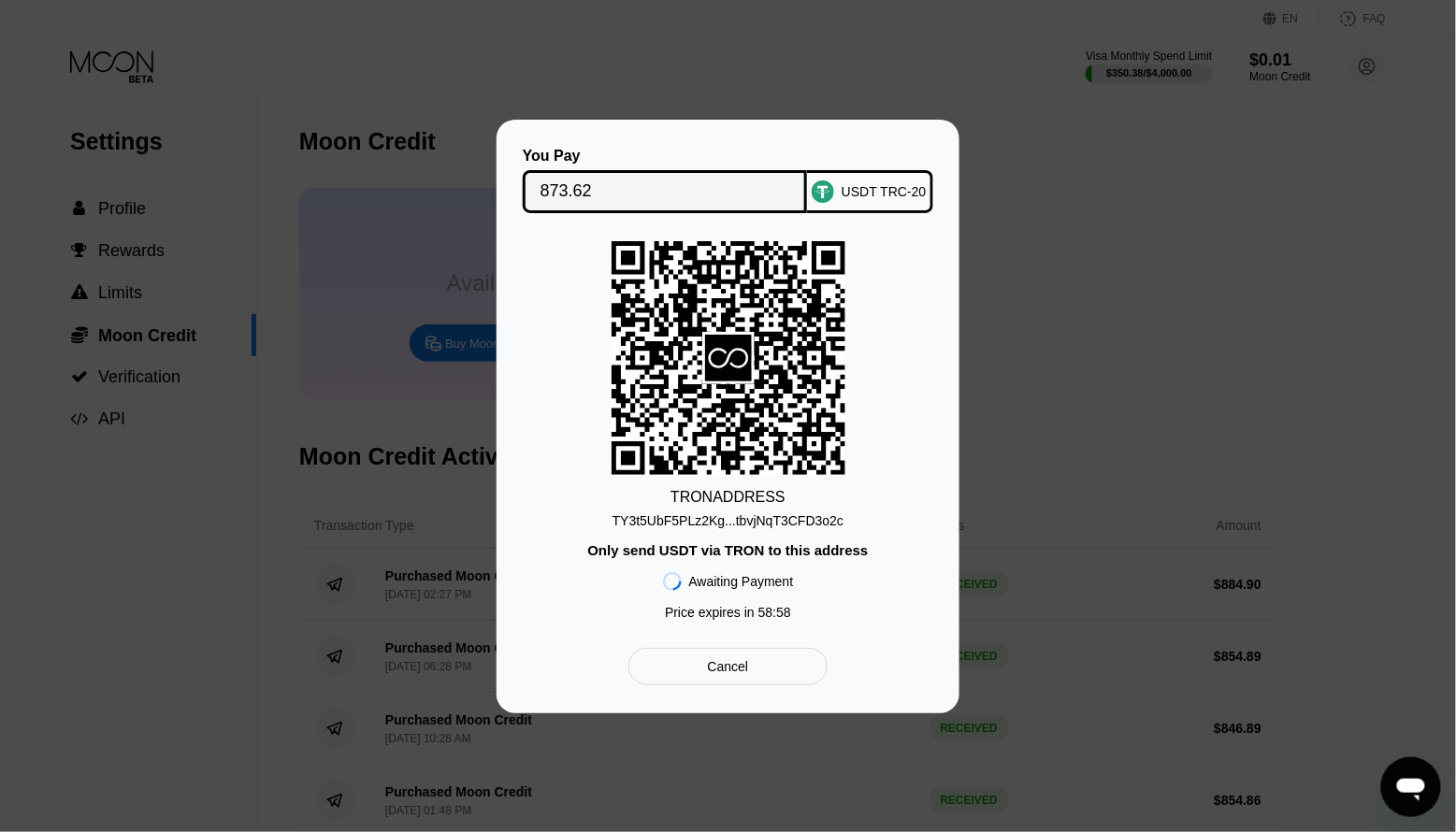
click at [584, 187] on input "873.62" at bounding box center [665, 191] width 249 height 38
click at [680, 525] on div "TY3t5UbF5PLz2Kg...tbvjNqT3CFD3o2c" at bounding box center [728, 520] width 231 height 14
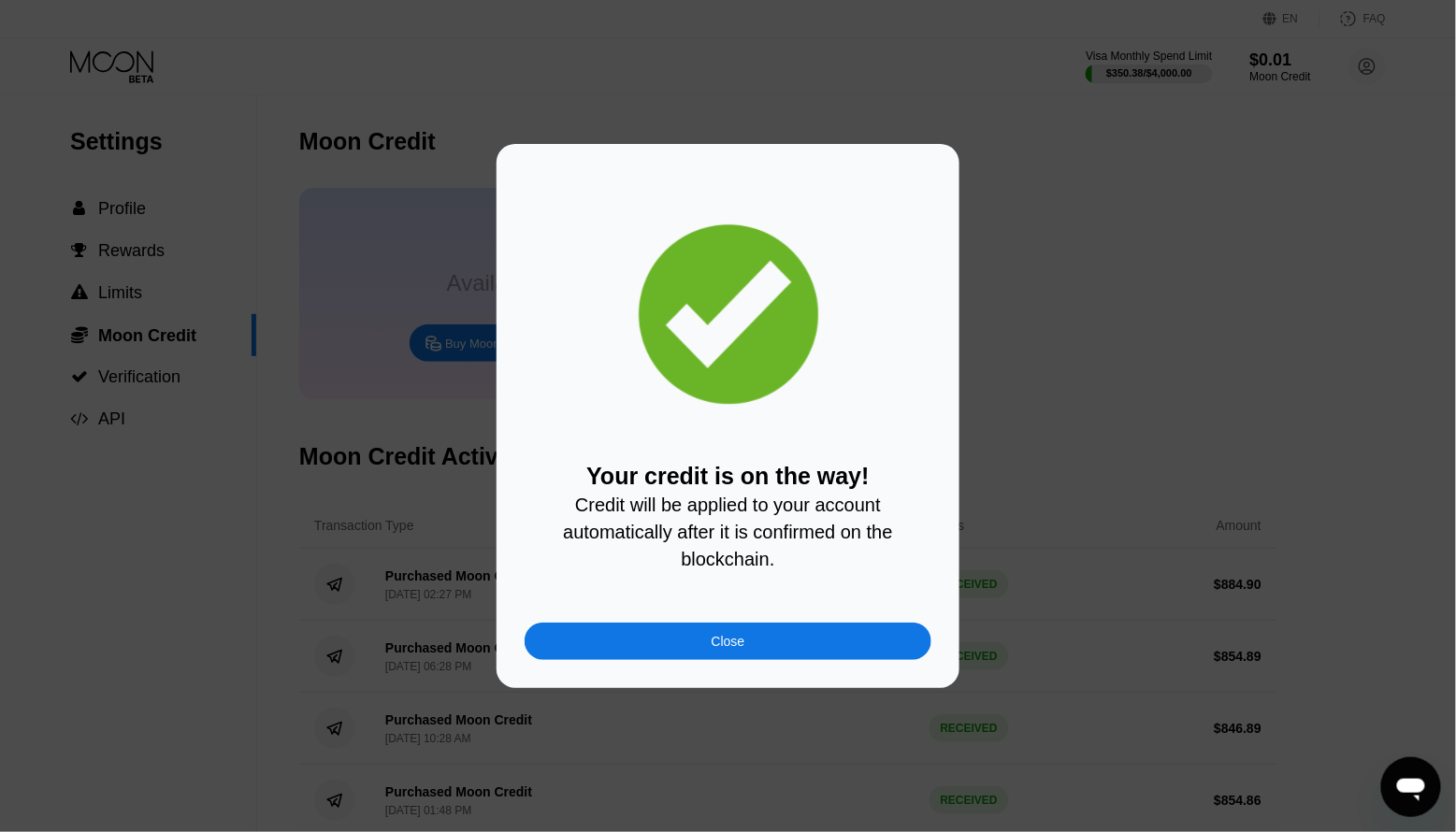
click at [722, 650] on div "Close" at bounding box center [728, 641] width 407 height 38
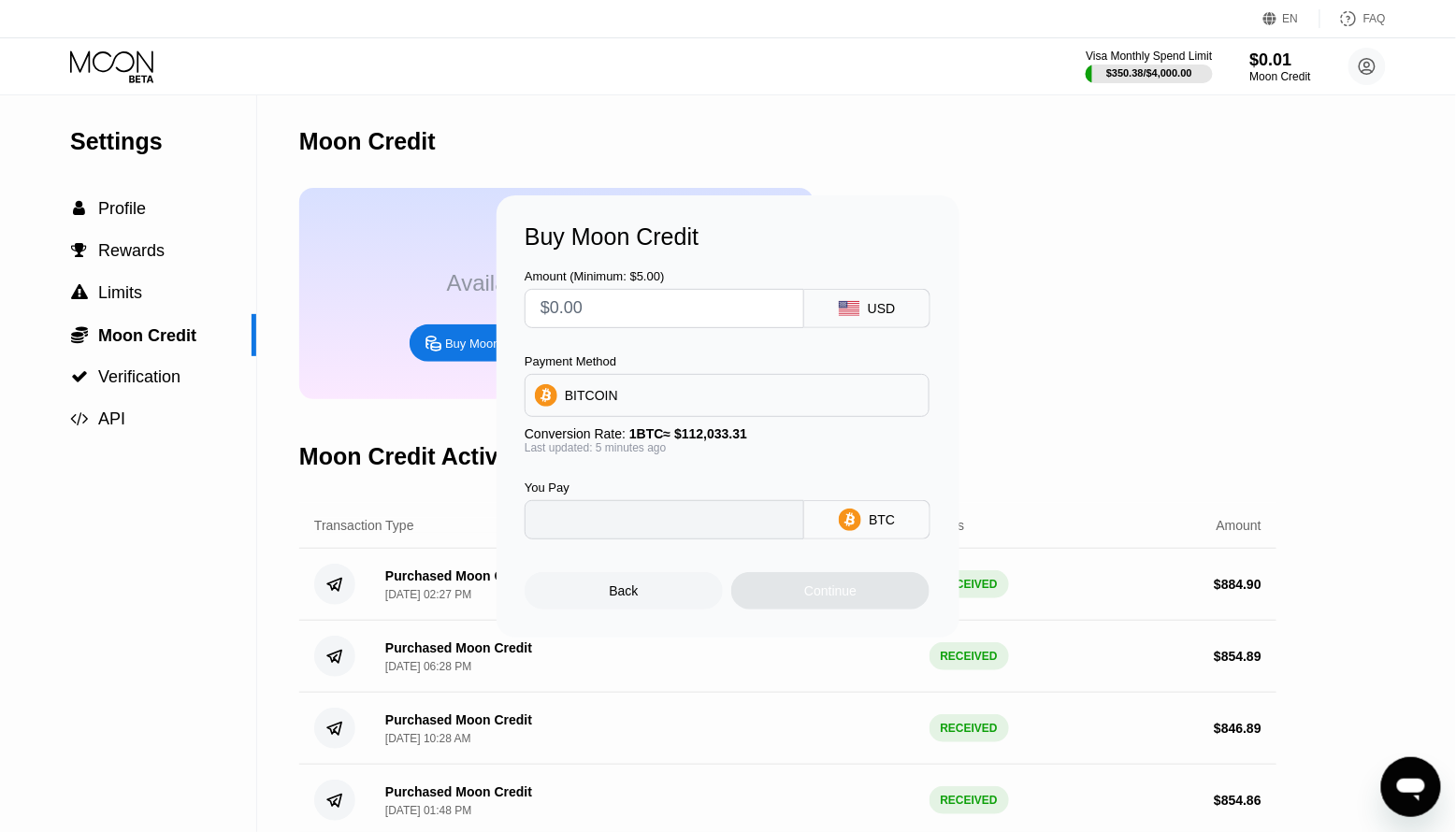
type input "0"
